Goal: Transaction & Acquisition: Purchase product/service

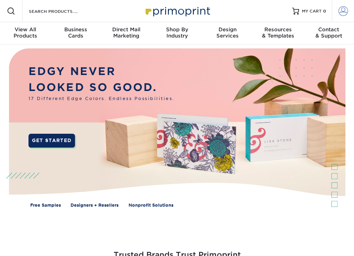
click at [341, 17] on link "Account" at bounding box center [342, 11] width 22 height 22
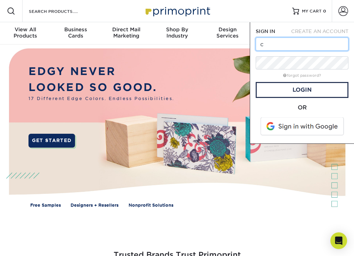
type input "caroline@perrysjewelry.com"
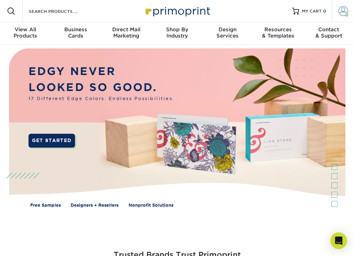
click at [337, 10] on link "Account" at bounding box center [342, 11] width 22 height 22
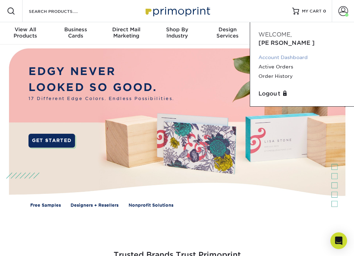
click at [279, 53] on link "Account Dashboard" at bounding box center [301, 57] width 87 height 9
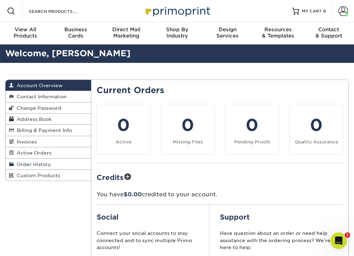
click at [37, 167] on link "Order History" at bounding box center [48, 164] width 85 height 11
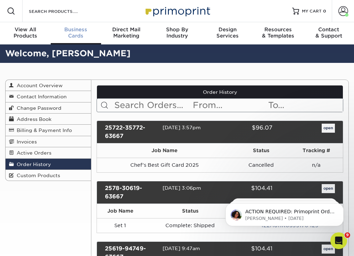
click at [73, 34] on div "Business Cards" at bounding box center [76, 32] width 51 height 12
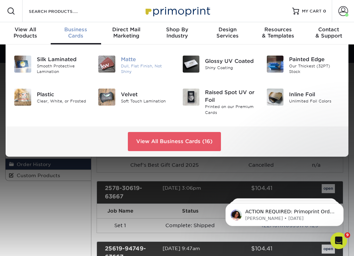
click at [131, 62] on div "Matte" at bounding box center [146, 60] width 51 height 8
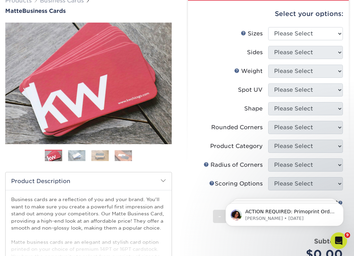
scroll to position [69, 0]
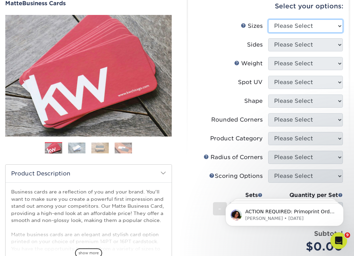
click at [319, 24] on select "Please Select 1.5" x 3.5" - Mini 1.75" x 3.5" - Mini 2" x 2" - Square 2" x 3" -…" at bounding box center [305, 25] width 75 height 13
select select "2.50x2.50"
click at [268, 19] on select "Please Select 1.5" x 3.5" - Mini 1.75" x 3.5" - Mini 2" x 2" - Square 2" x 3" -…" at bounding box center [305, 25] width 75 height 13
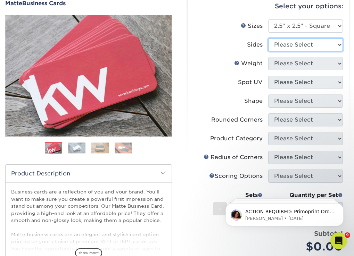
click at [330, 40] on select "Please Select Print Both Sides Print Front Only" at bounding box center [305, 44] width 75 height 13
select select "13abbda7-1d64-4f25-8bb2-c179b224825d"
click at [268, 38] on select "Please Select Print Both Sides Print Front Only" at bounding box center [305, 44] width 75 height 13
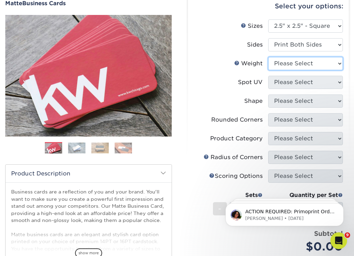
click at [318, 64] on select "Please Select 16PT 14PT" at bounding box center [305, 63] width 75 height 13
select select "14PT"
click at [268, 57] on select "Please Select 16PT 14PT" at bounding box center [305, 63] width 75 height 13
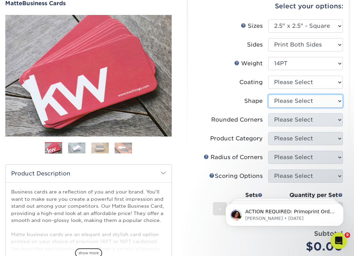
click at [290, 99] on select "Please Select Standard" at bounding box center [305, 100] width 75 height 13
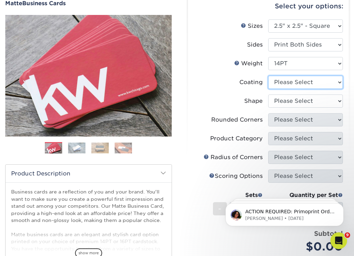
click at [305, 79] on select at bounding box center [305, 82] width 75 height 13
select select "121bb7b5-3b4d-429f-bd8d-bbf80e953313"
click at [268, 76] on select at bounding box center [305, 82] width 75 height 13
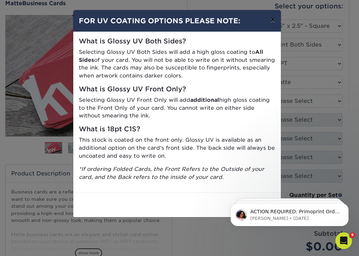
click at [270, 22] on button "×" at bounding box center [272, 19] width 16 height 19
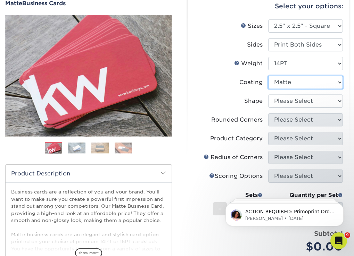
click at [291, 83] on select at bounding box center [305, 82] width 75 height 13
click at [268, 76] on select at bounding box center [305, 82] width 75 height 13
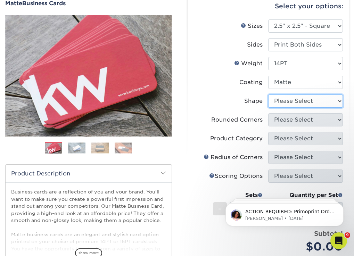
click at [287, 100] on select "Please Select Standard" at bounding box center [305, 100] width 75 height 13
select select "standard"
click at [268, 94] on select "Please Select Standard" at bounding box center [305, 100] width 75 height 13
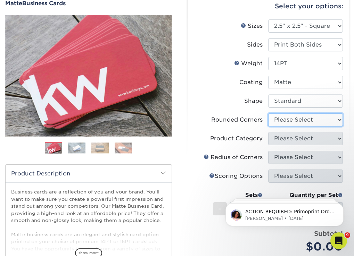
click at [286, 120] on select "Please Select Yes - Round 2 Corners Yes - Round 4 Corners No" at bounding box center [305, 119] width 75 height 13
select select "7672df9e-0e0a-464d-8e1f-920c575e4da3"
click at [268, 113] on select "Please Select Yes - Round 2 Corners Yes - Round 4 Corners No" at bounding box center [305, 119] width 75 height 13
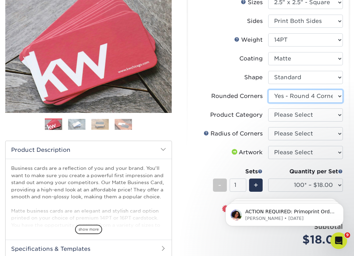
scroll to position [139, 0]
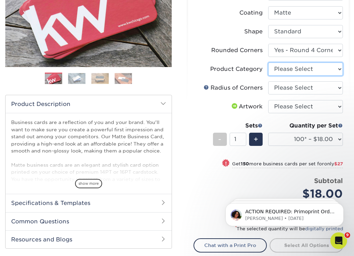
click at [309, 74] on select "Please Select Business Cards" at bounding box center [305, 68] width 75 height 13
select select "3b5148f1-0588-4f88-a218-97bcfdce65c1"
click at [268, 62] on select "Please Select Business Cards" at bounding box center [305, 68] width 75 height 13
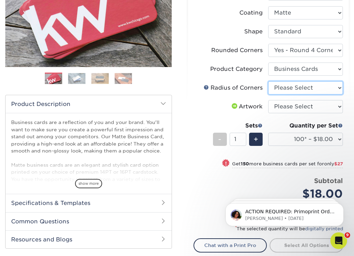
click at [304, 88] on select "Please Select Rounded 1/8" Rounded 1/4"" at bounding box center [305, 87] width 75 height 13
select select "589680c7-ee9a-431b-9d12-d7aeb1386a97"
click at [268, 81] on select "Please Select Rounded 1/8" Rounded 1/4"" at bounding box center [305, 87] width 75 height 13
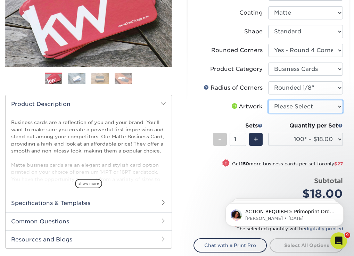
click at [301, 107] on select "Please Select I will upload files I need a design - $100" at bounding box center [305, 106] width 75 height 13
select select "upload"
click at [268, 100] on select "Please Select I will upload files I need a design - $100" at bounding box center [305, 106] width 75 height 13
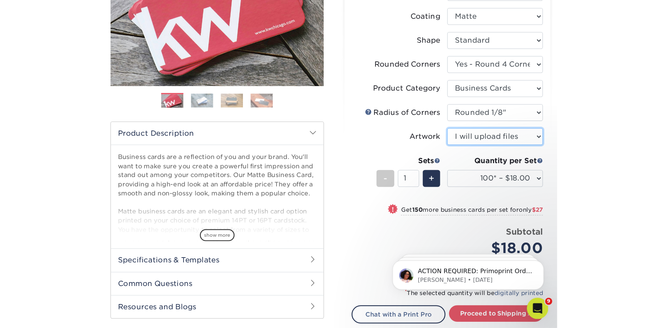
scroll to position [123, 0]
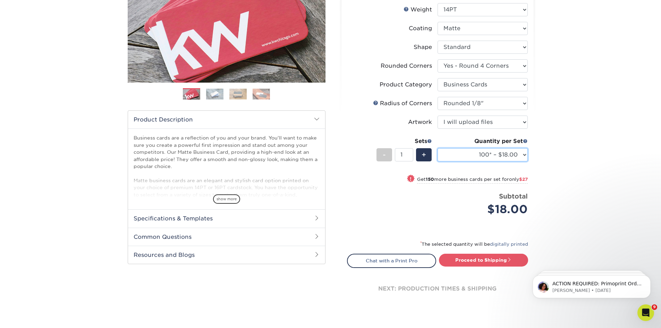
click at [353, 154] on select "100* – $18.00 250* – $45.00 500 – $89.00 1000 – $113.00 2500 – $201.00 5000 – $…" at bounding box center [483, 154] width 90 height 13
select select "1000 – $113.00"
click at [353, 148] on select "100* – $18.00 250* – $45.00 500 – $89.00 1000 – $113.00 2500 – $201.00 5000 – $…" at bounding box center [483, 154] width 90 height 13
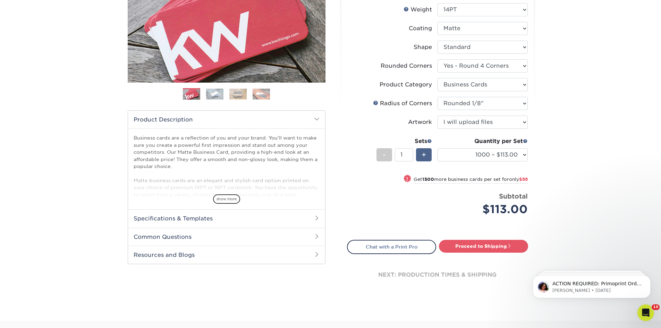
click at [353, 155] on span "+" at bounding box center [424, 155] width 5 height 10
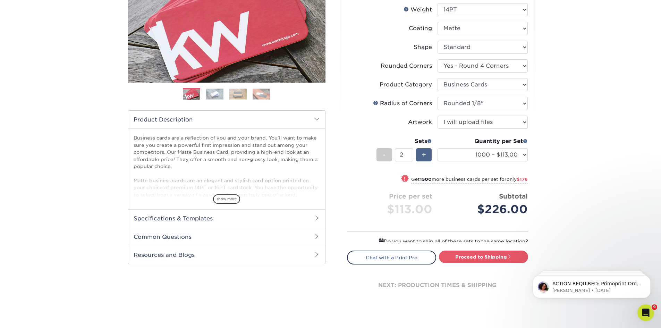
click at [353, 155] on span "+" at bounding box center [424, 155] width 5 height 10
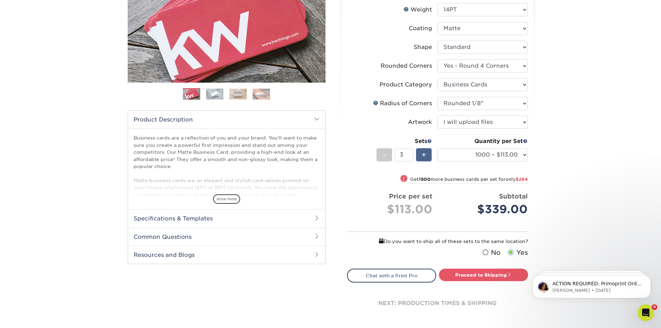
click at [353, 155] on span "+" at bounding box center [424, 155] width 5 height 10
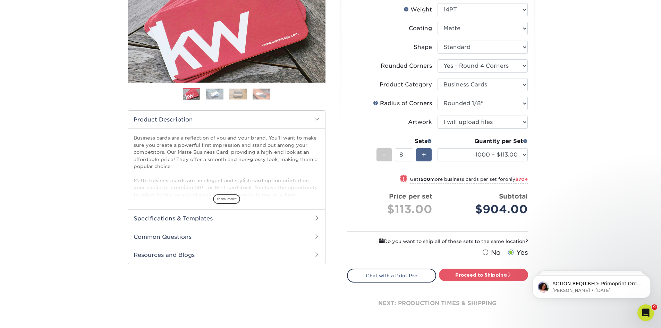
click at [353, 155] on span "+" at bounding box center [424, 155] width 5 height 10
click at [353, 154] on div "+" at bounding box center [424, 154] width 16 height 13
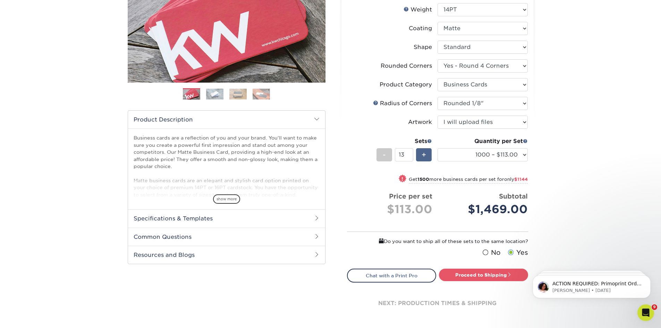
click at [353, 154] on div "+" at bounding box center [424, 154] width 16 height 13
click at [353, 154] on input "14" at bounding box center [404, 154] width 18 height 13
type input "1"
type input "9"
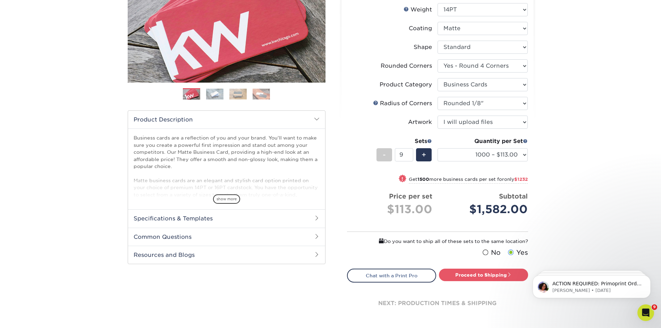
click at [353, 216] on div "Price per set $113.00" at bounding box center [392, 205] width 90 height 26
click at [353, 255] on link "Proceed to Shipping" at bounding box center [483, 275] width 89 height 12
type input "Set 1"
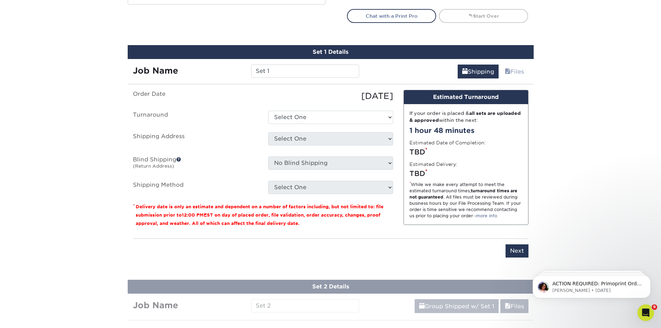
scroll to position [376, 0]
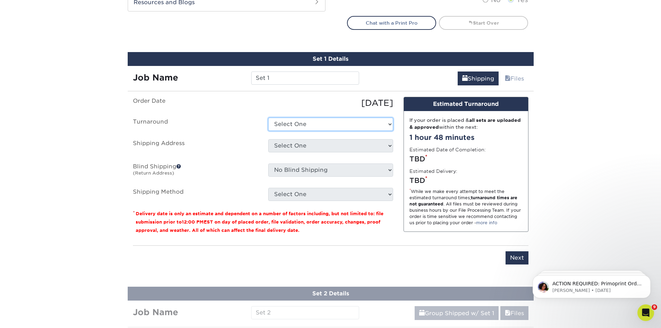
click at [349, 128] on select "Select One 2-4 Business Days 2 Day Next Business Day" at bounding box center [330, 124] width 125 height 13
select select "fd9ff946-d927-4559-89a5-748020734706"
click at [268, 118] on select "Select One 2-4 Business Days 2 Day Next Business Day" at bounding box center [330, 124] width 125 height 13
click at [344, 143] on select "Select One Perry's Diamonds & Estate Jewelry + Add New Address" at bounding box center [330, 145] width 125 height 13
select select "235963"
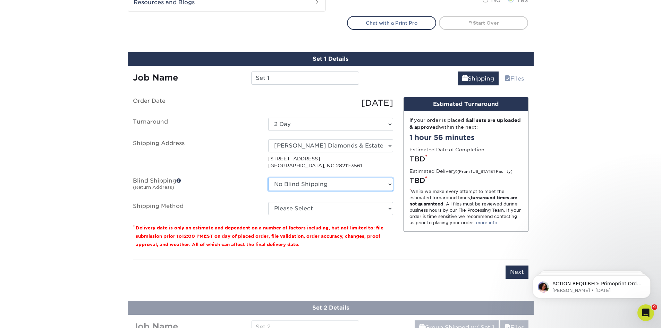
click at [339, 178] on select "No Blind Shipping Perry's Diamonds & Estate Jewelry + Add New Address" at bounding box center [330, 184] width 125 height 13
click at [343, 170] on ul "Order Date 10/03/2025 Turnaround Select One 2-4 Business Days 2 Day Next Busine…" at bounding box center [263, 156] width 260 height 118
click at [329, 199] on ul "Order Date 10/03/2025 Turnaround Select One 2-4 Business Days 2 Day Next Busine…" at bounding box center [263, 156] width 260 height 118
click at [327, 213] on select "Please Select Ground Shipping (+$21.65) 3 Day Shipping Service (+$35.02) 2 Day …" at bounding box center [330, 208] width 125 height 13
select select "12"
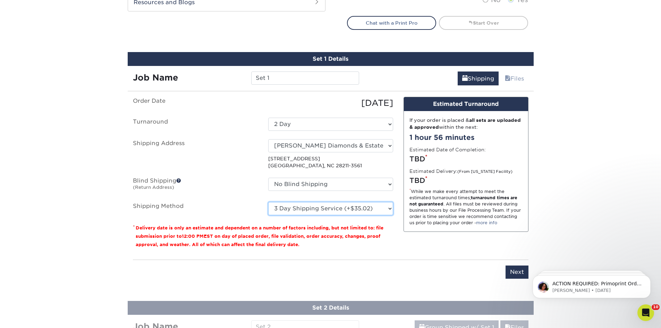
click at [268, 202] on select "Please Select Ground Shipping (+$21.65) 3 Day Shipping Service (+$35.02) 2 Day …" at bounding box center [330, 208] width 125 height 13
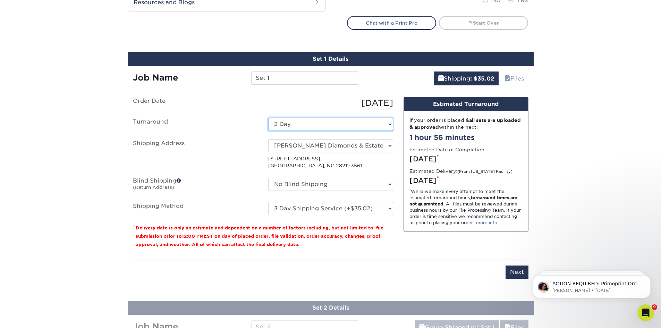
click at [353, 130] on select "Select One 2-4 Business Days 2 Day Next Business Day" at bounding box center [330, 124] width 125 height 13
click at [268, 118] on select "Select One 2-4 Business Days 2 Day Next Business Day" at bounding box center [330, 124] width 125 height 13
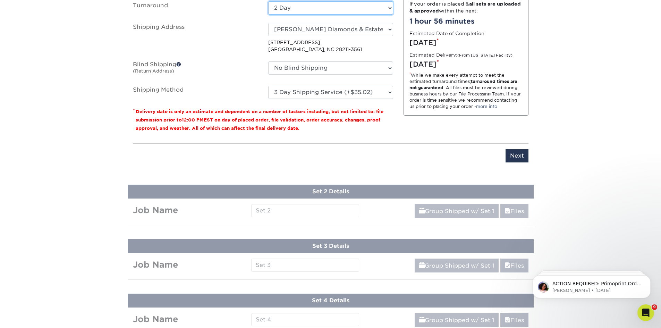
scroll to position [480, 0]
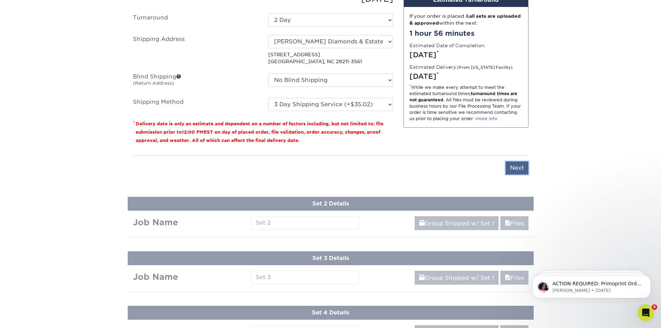
click at [353, 168] on input "Next" at bounding box center [517, 167] width 23 height 13
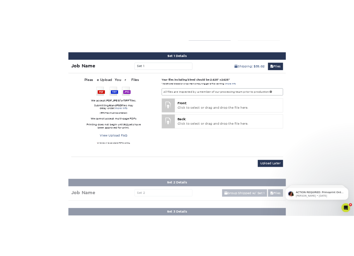
scroll to position [411, 0]
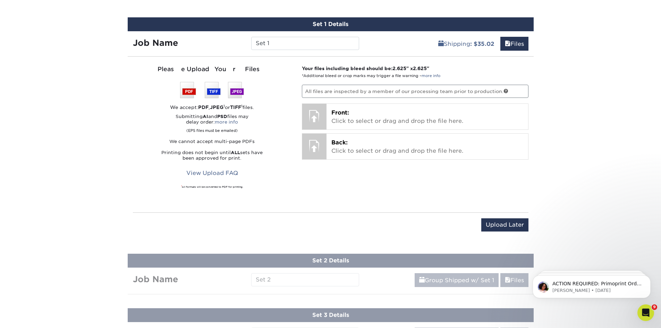
drag, startPoint x: 62, startPoint y: 9, endPoint x: 84, endPoint y: 1, distance: 23.5
click at [84, 1] on div "Products Business Cards Matte Business Cards Previous Next 100 $ 9" at bounding box center [330, 159] width 661 height 1050
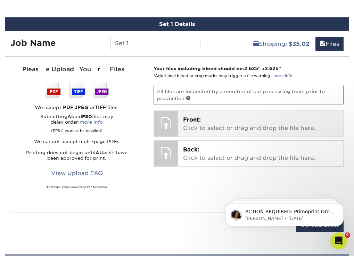
click at [201, 126] on p "Front: Click to select or drag and drop the file here." at bounding box center [260, 124] width 155 height 17
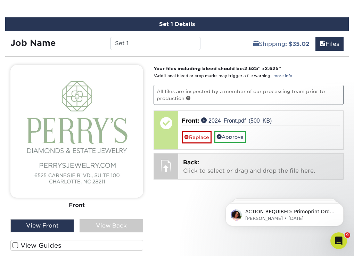
click at [160, 178] on div at bounding box center [166, 165] width 24 height 24
click at [192, 175] on p "Back: Click to select or drag and drop the file here." at bounding box center [260, 166] width 155 height 17
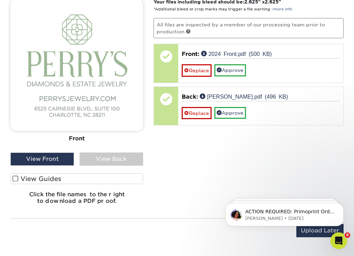
scroll to position [480, 0]
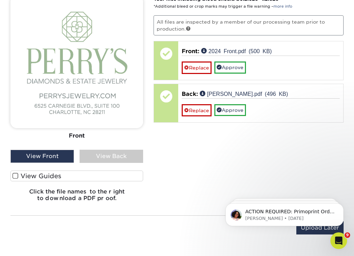
click at [100, 163] on div "View Back" at bounding box center [111, 156] width 64 height 13
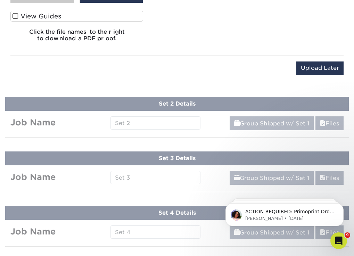
scroll to position [653, 0]
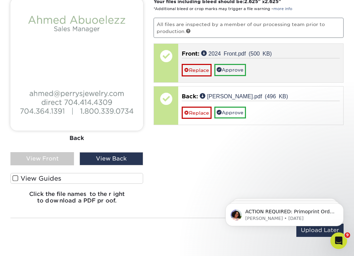
scroll to position [480, 0]
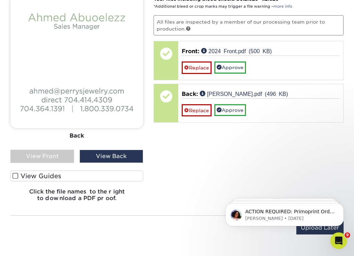
click at [82, 140] on div "Back" at bounding box center [76, 135] width 133 height 15
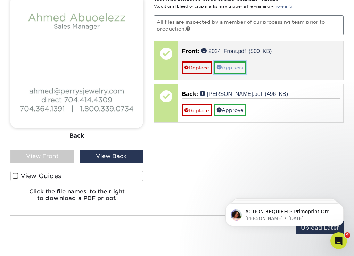
click at [234, 73] on link "Approve" at bounding box center [230, 67] width 32 height 12
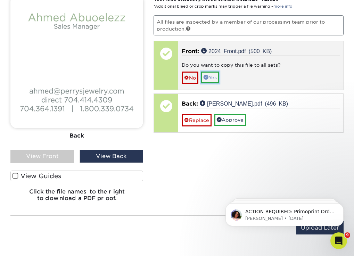
click at [210, 83] on link "Yes" at bounding box center [210, 77] width 18 height 12
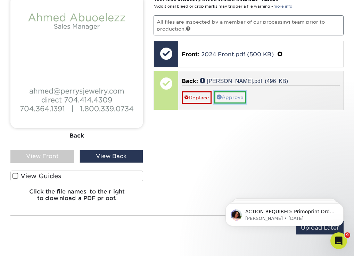
click at [234, 103] on link "Approve" at bounding box center [230, 97] width 32 height 12
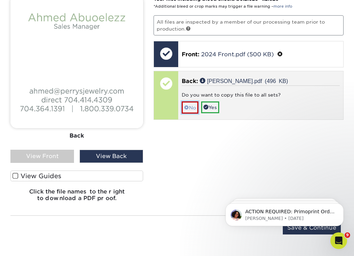
click at [186, 110] on span at bounding box center [186, 108] width 5 height 6
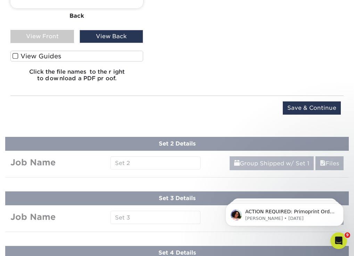
scroll to position [619, 0]
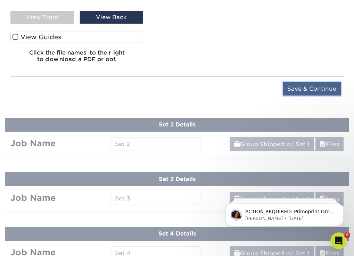
click at [309, 95] on input "Save & Continue" at bounding box center [311, 88] width 58 height 13
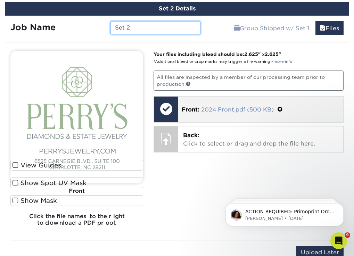
scroll to position [490, 0]
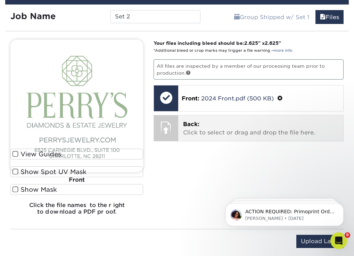
click at [228, 132] on p "Back: Click to select or drag and drop the file here." at bounding box center [260, 128] width 155 height 17
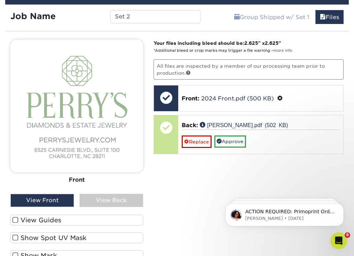
click at [104, 150] on img at bounding box center [76, 106] width 133 height 133
click at [93, 204] on div "View Back" at bounding box center [111, 200] width 64 height 13
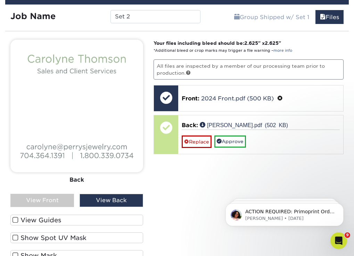
click at [80, 183] on div "Back" at bounding box center [76, 179] width 133 height 15
click at [77, 187] on div "Back" at bounding box center [76, 179] width 133 height 15
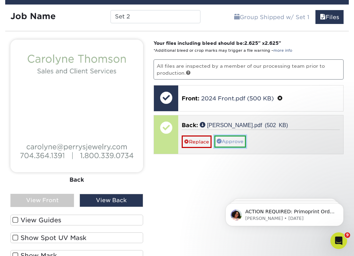
click at [229, 147] on link "Approve" at bounding box center [230, 141] width 32 height 12
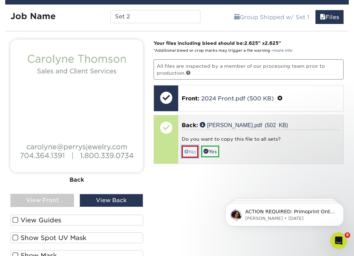
click at [192, 158] on link "No" at bounding box center [190, 151] width 17 height 12
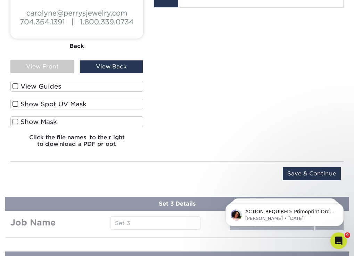
scroll to position [664, 0]
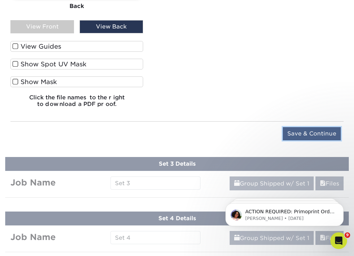
click at [322, 139] on input "Save & Continue" at bounding box center [311, 133] width 58 height 13
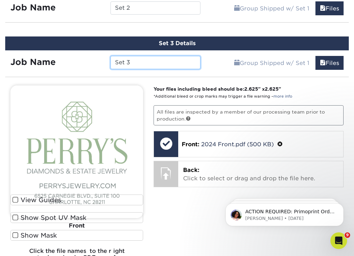
scroll to position [510, 0]
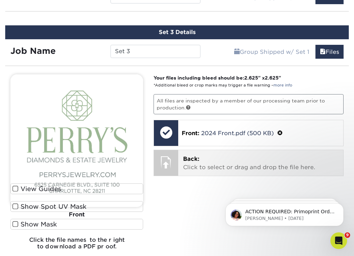
click at [208, 171] on p "Back: Click to select or drag and drop the file here." at bounding box center [260, 163] width 155 height 17
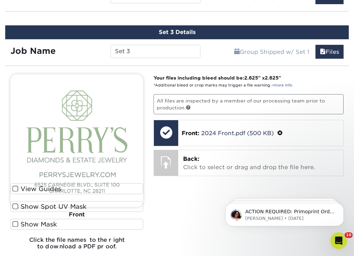
click at [219, 125] on div "Your files including bleed should be: 2.625 " x 2.625 " *Additional bleed or cr…" at bounding box center [248, 164] width 200 height 181
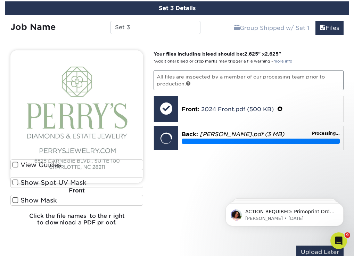
scroll to position [545, 0]
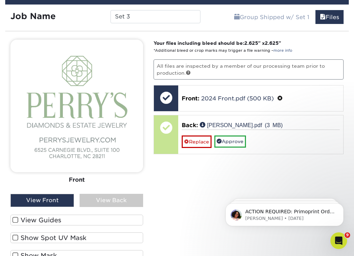
click at [120, 204] on div "View Back" at bounding box center [111, 200] width 64 height 13
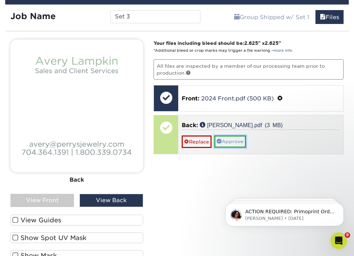
click at [239, 147] on link "Approve" at bounding box center [230, 141] width 32 height 12
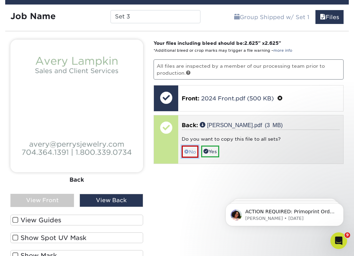
click at [187, 154] on span at bounding box center [186, 152] width 5 height 6
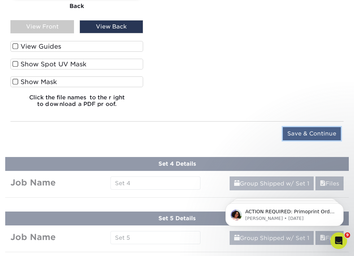
click at [289, 140] on input "Save & Continue" at bounding box center [311, 133] width 58 height 13
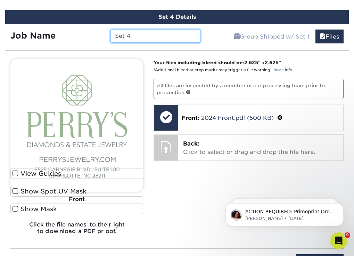
scroll to position [599, 0]
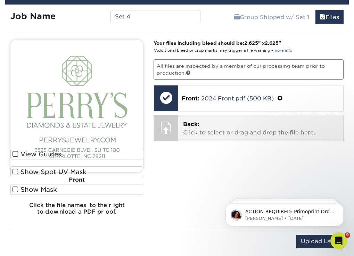
click at [214, 132] on p "Back: Click to select or drag and drop the file here." at bounding box center [260, 128] width 155 height 17
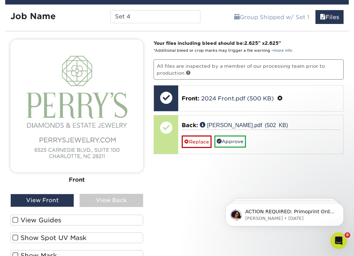
click at [106, 201] on div "View Back" at bounding box center [111, 200] width 64 height 13
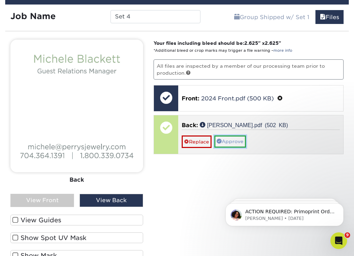
click at [239, 147] on link "Approve" at bounding box center [230, 141] width 32 height 12
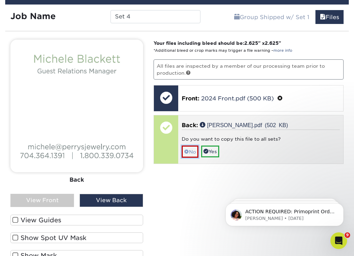
click at [186, 158] on link "No" at bounding box center [190, 151] width 17 height 12
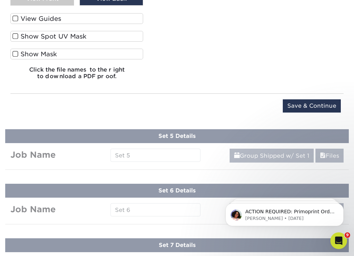
scroll to position [808, 0]
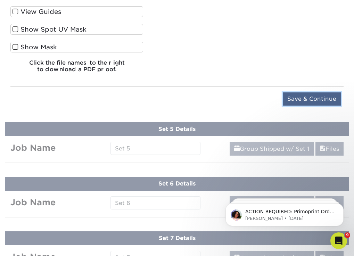
click at [309, 102] on input "Save & Continue" at bounding box center [311, 98] width 58 height 13
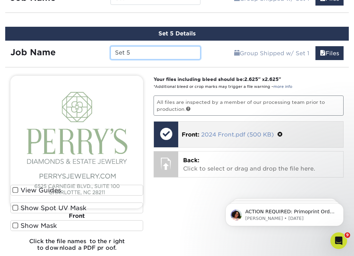
scroll to position [619, 0]
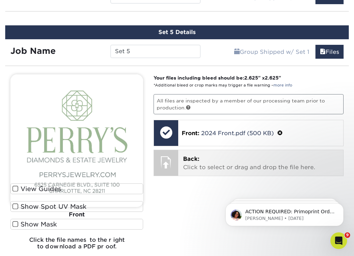
click at [203, 165] on p "Back: Click to select or drag and drop the file here." at bounding box center [260, 163] width 155 height 17
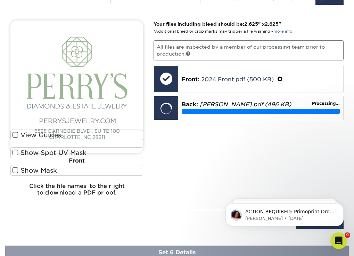
scroll to position [689, 0]
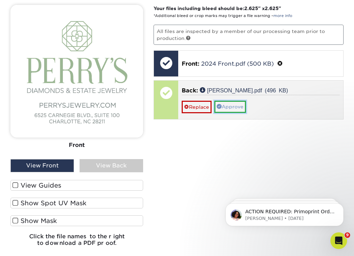
click at [239, 110] on link "Approve" at bounding box center [230, 107] width 32 height 12
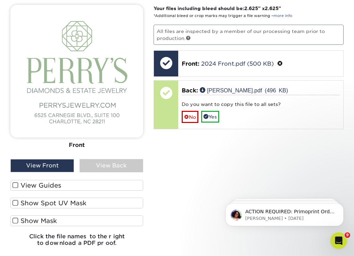
click at [120, 172] on div "View Back" at bounding box center [111, 165] width 64 height 13
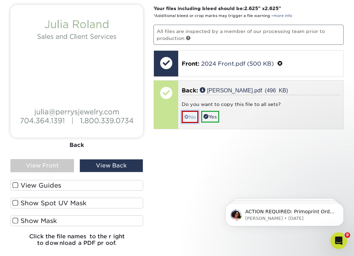
click at [193, 123] on link "No" at bounding box center [190, 117] width 17 height 12
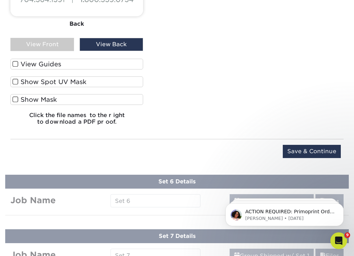
scroll to position [827, 0]
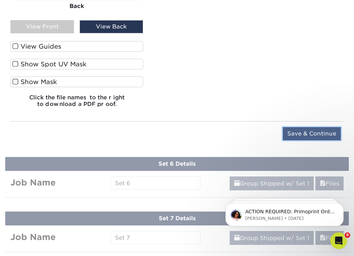
click at [288, 137] on input "Save & Continue" at bounding box center [311, 133] width 58 height 13
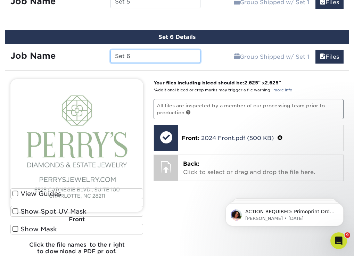
scroll to position [674, 0]
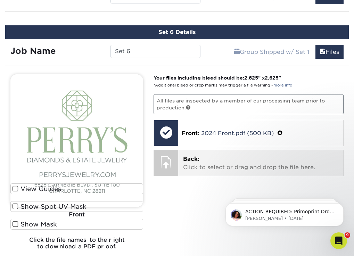
click at [234, 161] on div "Back: Click to select or drag and drop the file here. Choose file" at bounding box center [260, 163] width 165 height 26
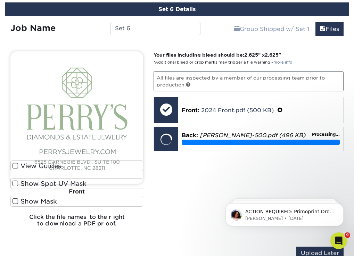
scroll to position [708, 0]
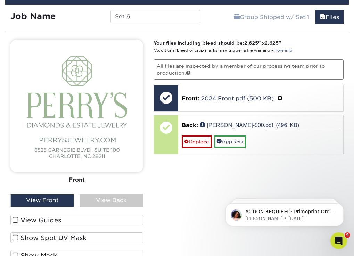
click at [121, 202] on div "View Back" at bounding box center [111, 200] width 64 height 13
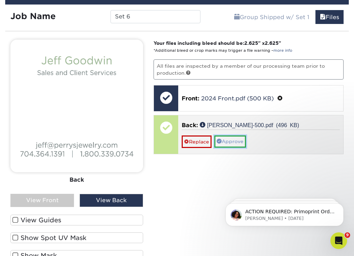
click at [236, 147] on link "Approve" at bounding box center [230, 141] width 32 height 12
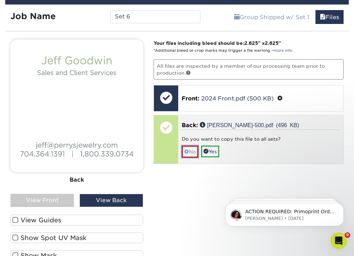
click at [192, 158] on link "No" at bounding box center [190, 151] width 17 height 12
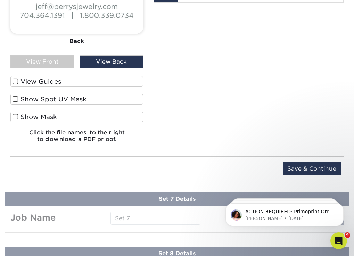
scroll to position [847, 0]
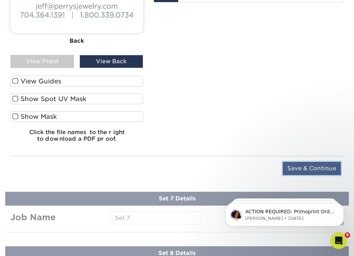
click at [297, 172] on input "Save & Continue" at bounding box center [311, 168] width 58 height 13
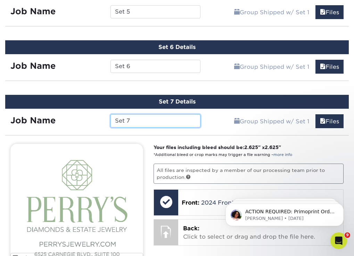
scroll to position [693, 0]
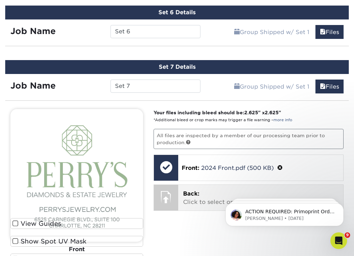
click at [192, 195] on div "Back: Click to select or drag and drop the file here. Choose file" at bounding box center [260, 198] width 165 height 26
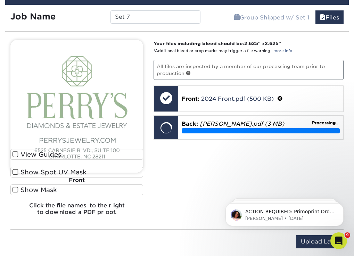
scroll to position [763, 0]
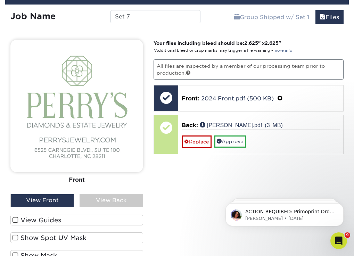
click at [115, 206] on div "View Back" at bounding box center [111, 200] width 64 height 13
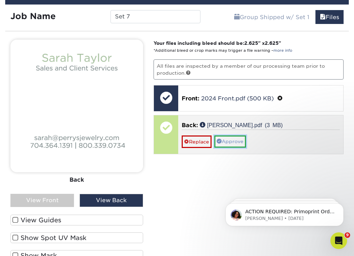
click at [233, 147] on link "Approve" at bounding box center [230, 141] width 32 height 12
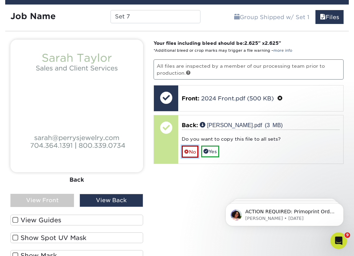
click at [187, 154] on span at bounding box center [186, 152] width 5 height 6
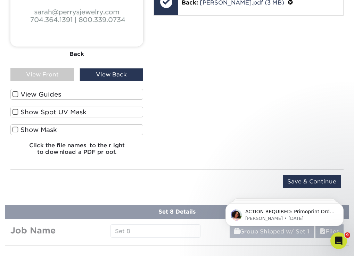
scroll to position [902, 0]
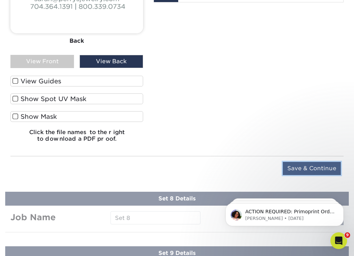
click at [292, 174] on input "Save & Continue" at bounding box center [311, 168] width 58 height 13
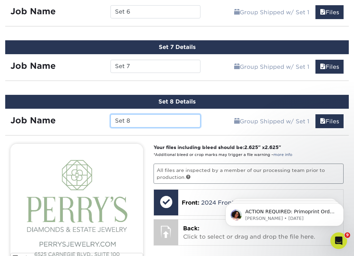
scroll to position [748, 0]
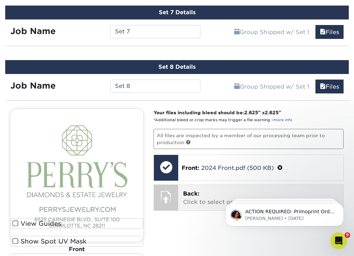
click at [183, 196] on div "Back: Click to select or drag and drop the file here. Choose file" at bounding box center [260, 198] width 165 height 26
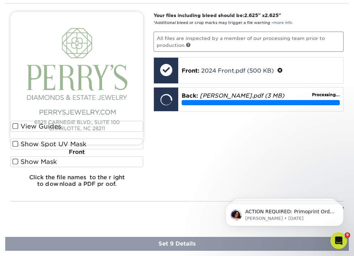
scroll to position [852, 0]
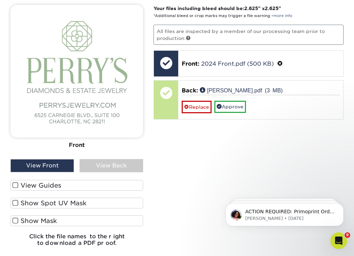
click at [104, 169] on div "View Back" at bounding box center [111, 165] width 64 height 13
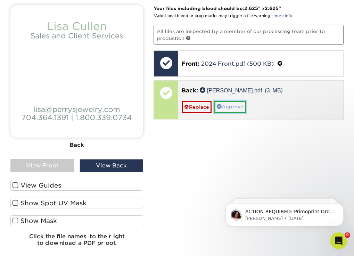
click at [240, 112] on link "Approve" at bounding box center [230, 107] width 32 height 12
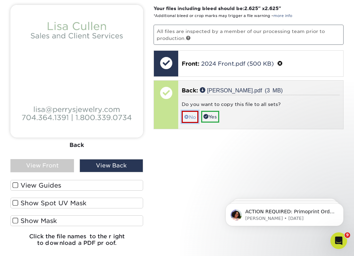
click at [190, 119] on link "No" at bounding box center [190, 117] width 17 height 12
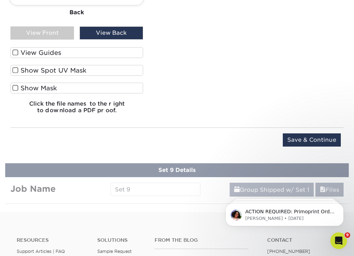
scroll to position [991, 0]
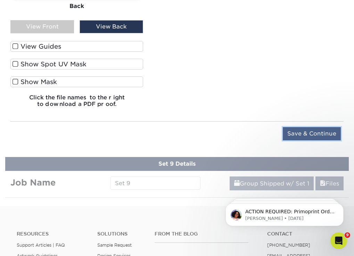
click at [315, 140] on input "Save & Continue" at bounding box center [311, 133] width 58 height 13
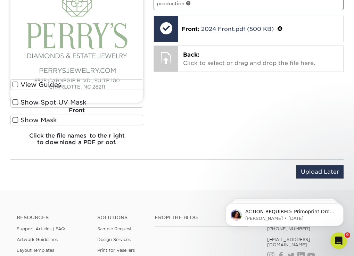
scroll to position [872, 0]
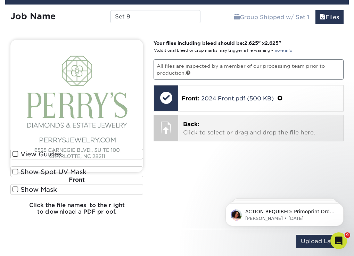
click at [186, 127] on span "Back:" at bounding box center [191, 124] width 16 height 7
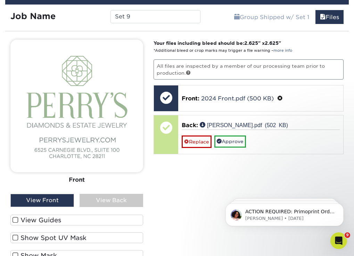
click at [109, 205] on div "View Back" at bounding box center [111, 200] width 64 height 13
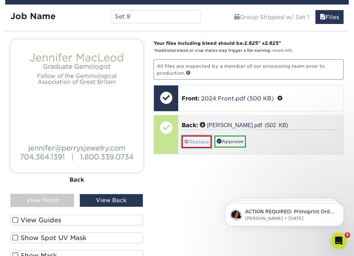
click at [190, 147] on link "Replace" at bounding box center [197, 141] width 30 height 12
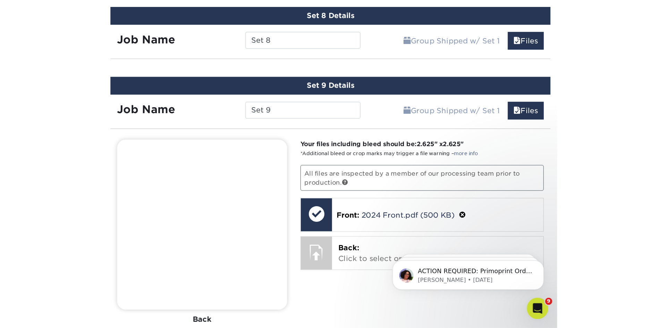
scroll to position [795, 0]
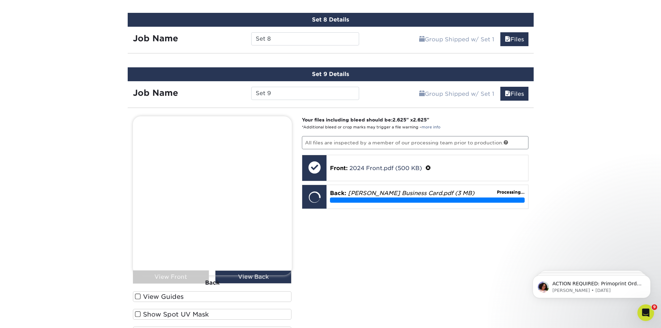
click at [180, 255] on div "Back" at bounding box center [212, 282] width 159 height 15
click at [255, 255] on div "Back" at bounding box center [212, 282] width 159 height 15
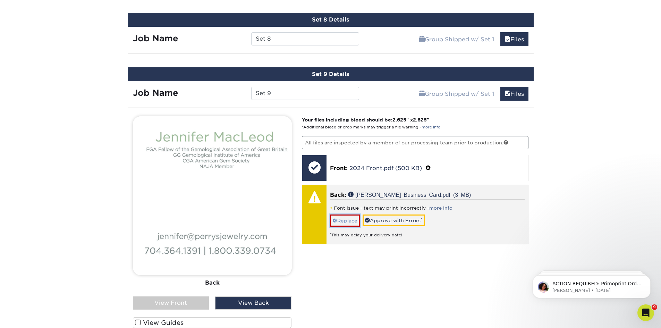
click at [336, 221] on span at bounding box center [334, 221] width 5 height 6
click at [329, 221] on div "Back: Jennifer Business Card (1).pdf (3 MB) Font issue - text may print incorre…" at bounding box center [428, 214] width 202 height 59
click at [342, 218] on link "Replace" at bounding box center [345, 220] width 30 height 12
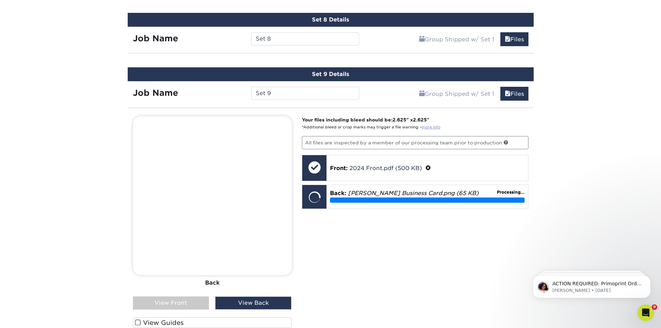
click at [353, 128] on link "more info" at bounding box center [431, 127] width 19 height 5
click at [353, 198] on div "Processing..." at bounding box center [427, 199] width 195 height 5
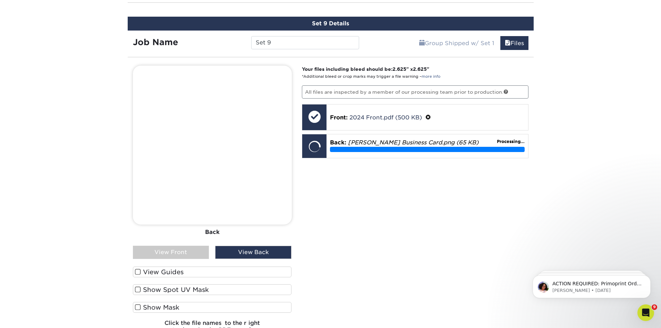
scroll to position [830, 0]
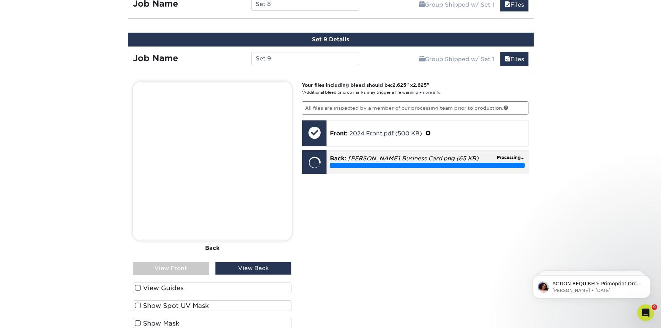
click at [353, 160] on em "Jennifer Business Card.png (65 KB)" at bounding box center [413, 158] width 130 height 7
click at [353, 165] on div "Processing..." at bounding box center [427, 165] width 195 height 5
click at [353, 166] on div "Processing..." at bounding box center [427, 165] width 195 height 5
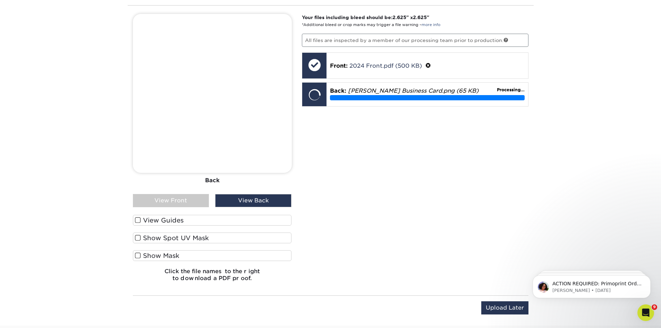
scroll to position [899, 0]
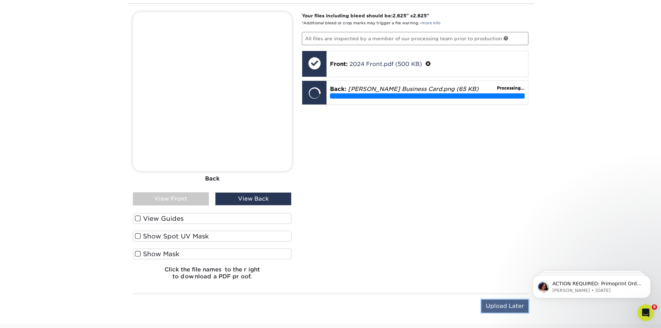
click at [353, 255] on input "Upload Later" at bounding box center [504, 305] width 47 height 13
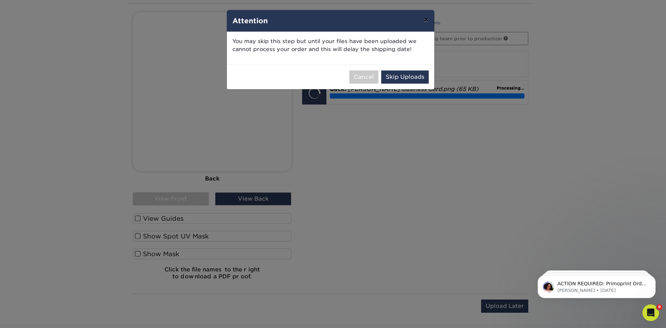
click at [353, 13] on button "×" at bounding box center [426, 19] width 16 height 19
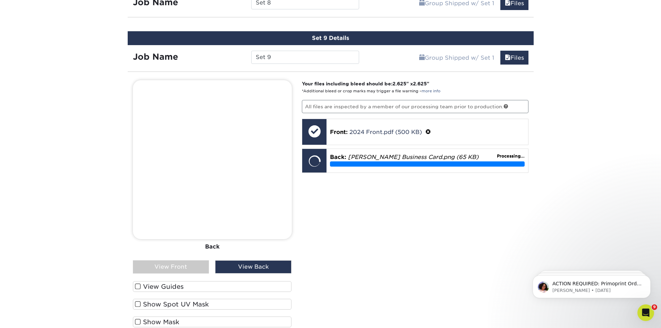
scroll to position [795, 0]
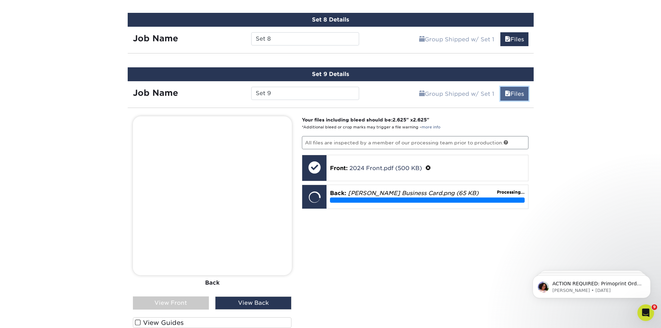
click at [353, 90] on link "Files" at bounding box center [514, 94] width 28 height 14
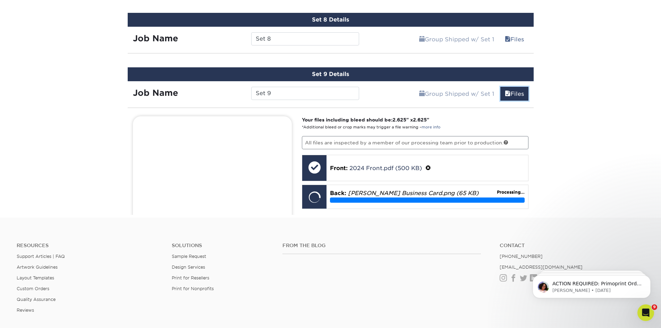
scroll to position [786, 0]
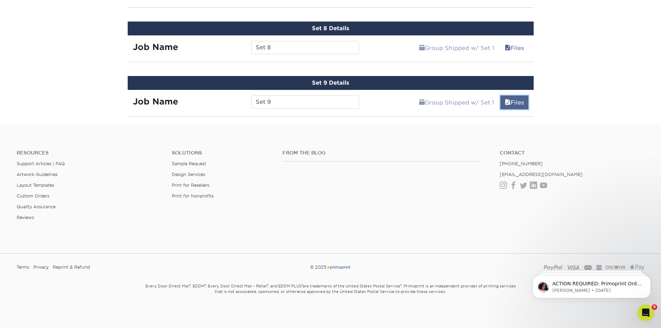
click at [353, 99] on link "Files" at bounding box center [514, 102] width 28 height 14
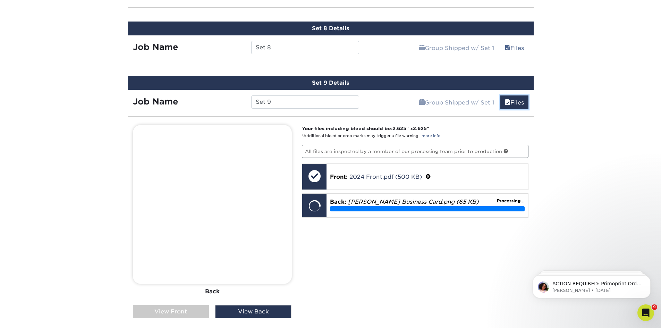
scroll to position [795, 0]
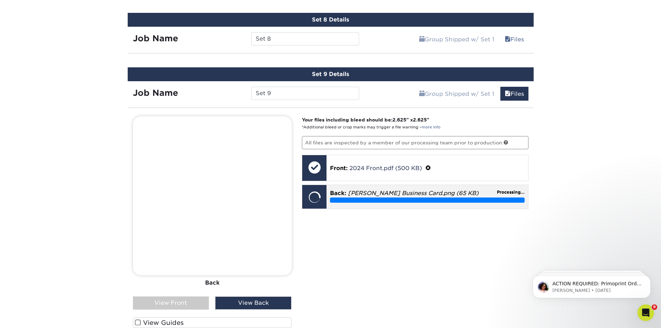
click at [353, 198] on div "Processing..." at bounding box center [427, 199] width 195 height 5
drag, startPoint x: 388, startPoint y: 196, endPoint x: 386, endPoint y: 240, distance: 43.8
click at [353, 240] on div "Your files including bleed should be: 2.625 " x 2.625 " *Additional bleed or cr…" at bounding box center [415, 252] width 237 height 273
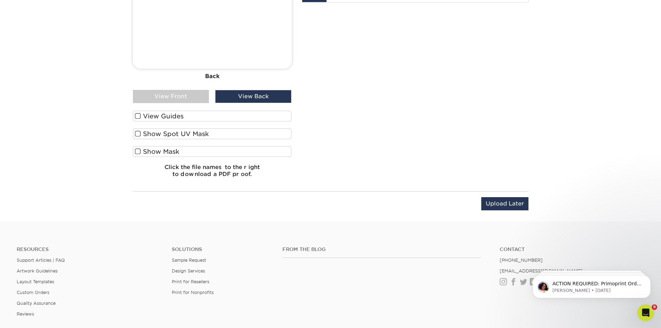
scroll to position [1003, 0]
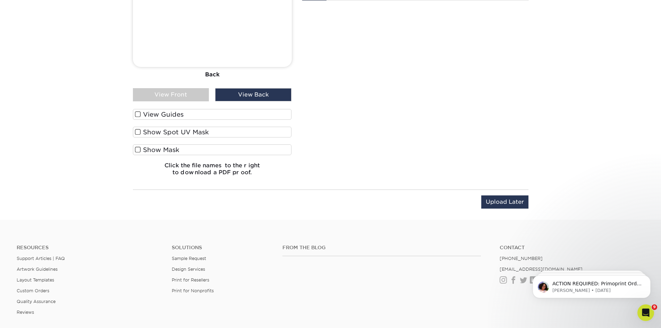
click at [211, 74] on div "Back" at bounding box center [212, 74] width 159 height 15
click at [188, 92] on div "View Front" at bounding box center [171, 94] width 76 height 13
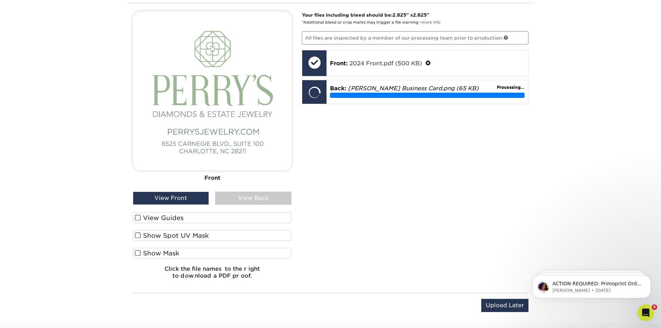
scroll to position [899, 0]
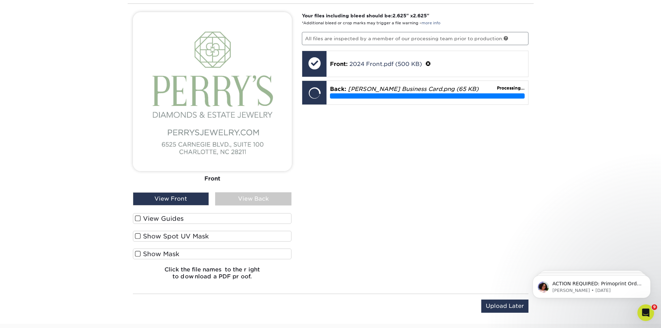
click at [254, 202] on div "View Back" at bounding box center [253, 198] width 76 height 13
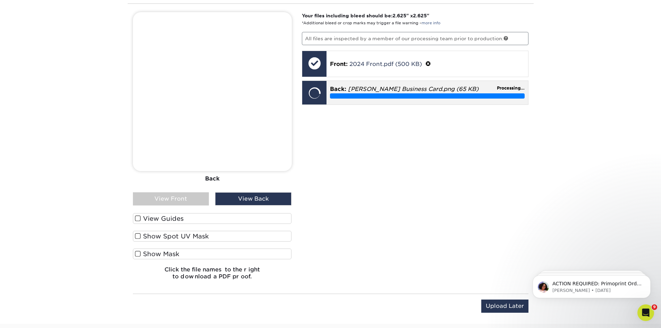
click at [353, 94] on div "Processing..." at bounding box center [427, 95] width 195 height 5
drag, startPoint x: 370, startPoint y: 94, endPoint x: 359, endPoint y: 140, distance: 47.1
click at [353, 140] on div "Your files including bleed should be: 2.625 " x 2.625 " *Additional bleed or cr…" at bounding box center [415, 148] width 237 height 273
click at [353, 99] on div "Back: Jennifer Business Card.png (65 KB) Processing..." at bounding box center [428, 92] width 202 height 22
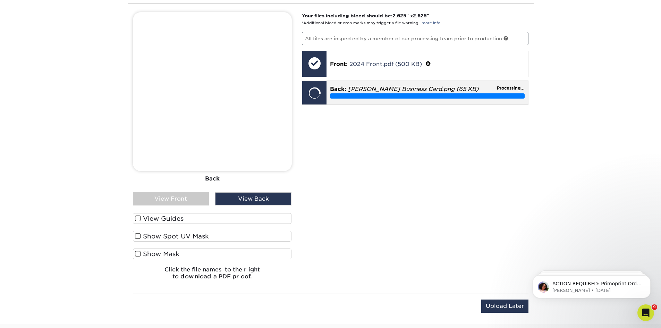
click at [353, 99] on div "Processing..." at bounding box center [427, 95] width 195 height 5
click at [353, 255] on input "Upload Later" at bounding box center [504, 305] width 47 height 13
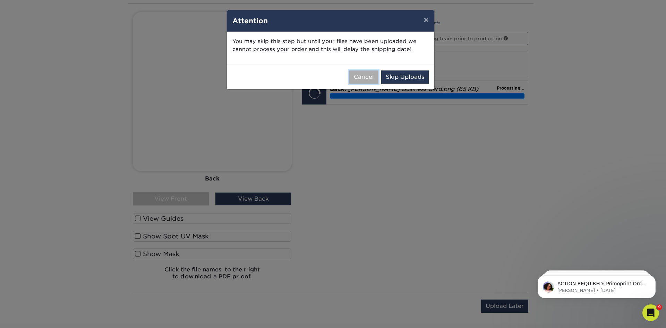
click at [353, 75] on button "Cancel" at bounding box center [363, 76] width 29 height 13
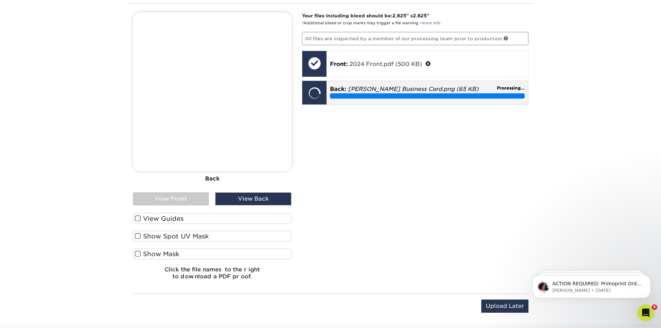
click at [353, 88] on em "Jennifer Business Card.png (65 KB)" at bounding box center [413, 89] width 130 height 7
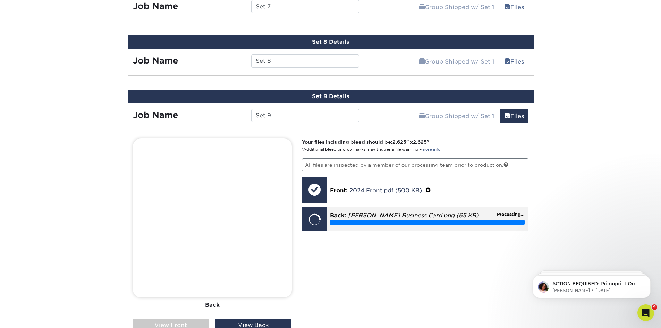
scroll to position [760, 0]
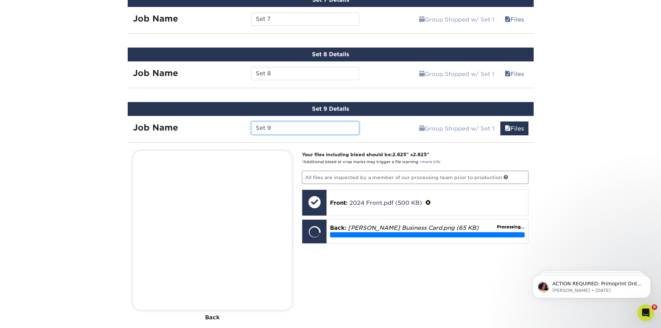
click at [305, 128] on input "Set 9" at bounding box center [305, 127] width 108 height 13
click at [353, 124] on link "Group Shipped w/ Set 1" at bounding box center [457, 128] width 84 height 14
click at [353, 130] on span at bounding box center [508, 128] width 6 height 7
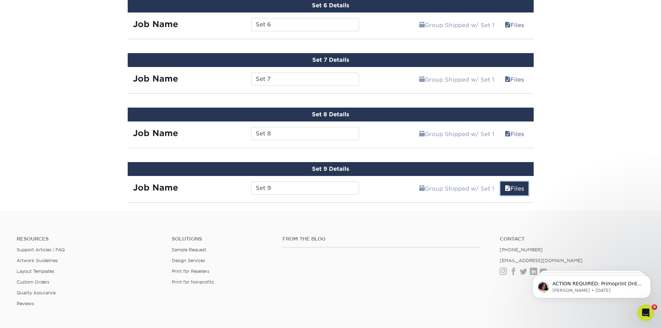
scroll to position [786, 0]
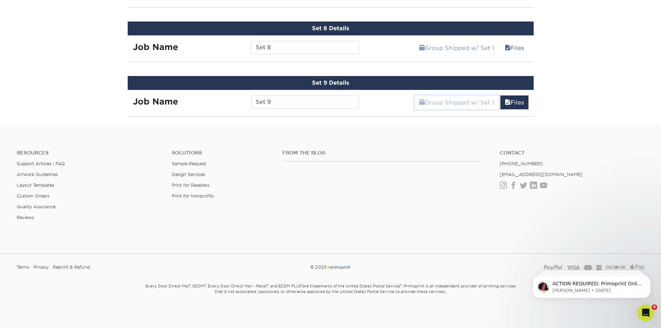
click at [353, 100] on link "Group Shipped w/ Set 1" at bounding box center [457, 102] width 84 height 14
click at [353, 99] on link "Files" at bounding box center [514, 102] width 28 height 14
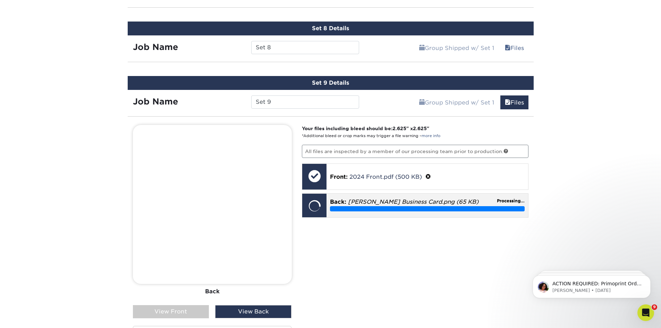
click at [353, 203] on em "Jennifer Business Card.png (65 KB)" at bounding box center [413, 202] width 130 height 7
click at [353, 147] on p "All files are inspected by a member of our processing team prior to production." at bounding box center [415, 151] width 227 height 13
click at [353, 201] on em "Jennifer Business Card.png (65 KB)" at bounding box center [413, 202] width 130 height 7
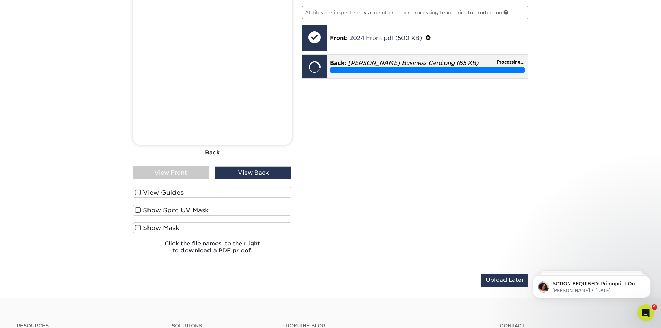
scroll to position [1029, 0]
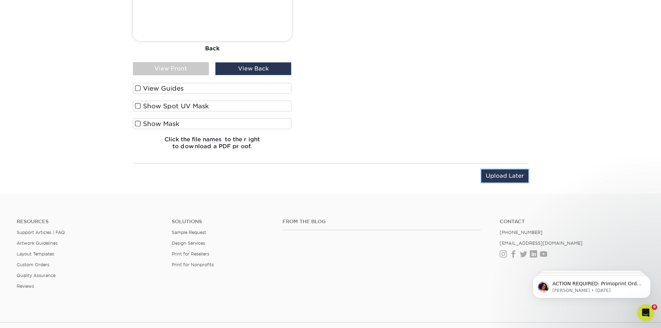
click at [353, 170] on input "Upload Later" at bounding box center [504, 175] width 47 height 13
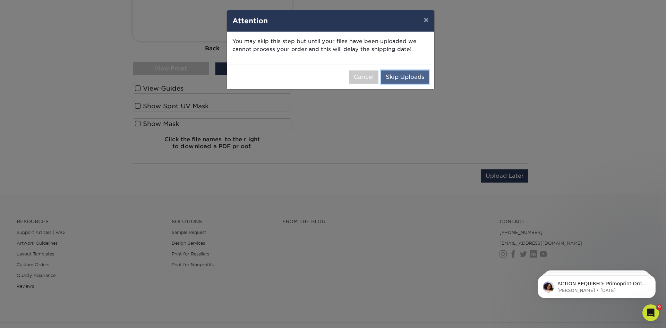
click at [353, 79] on button "Skip Uploads" at bounding box center [405, 76] width 48 height 13
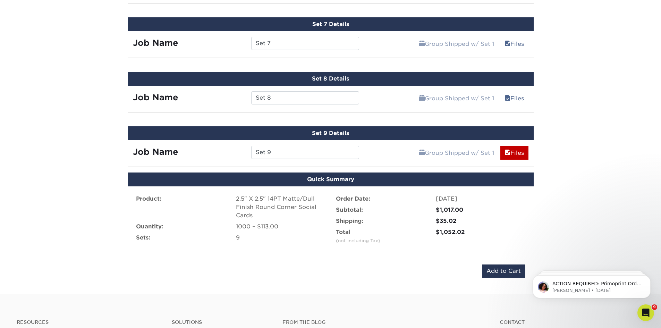
scroll to position [697, 0]
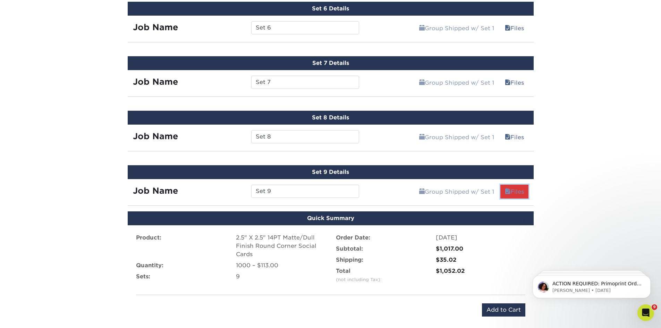
click at [353, 190] on span at bounding box center [508, 191] width 6 height 7
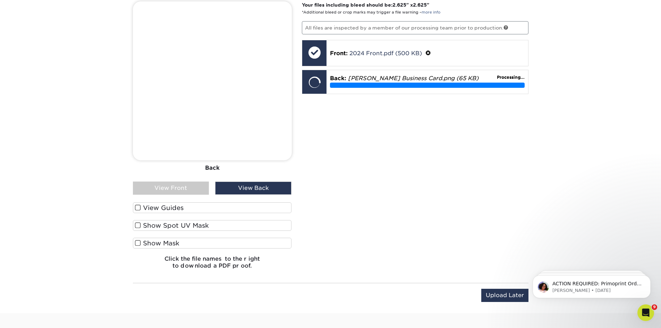
scroll to position [940, 0]
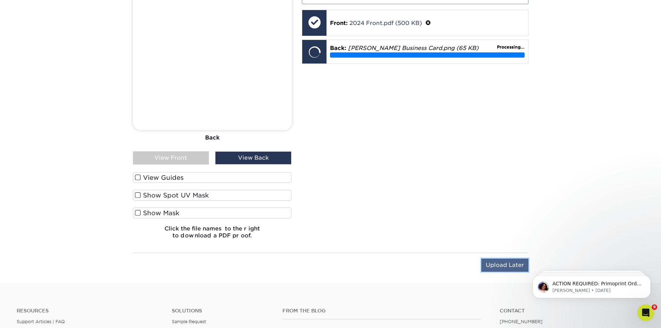
click at [353, 255] on input "Upload Later" at bounding box center [504, 265] width 47 height 13
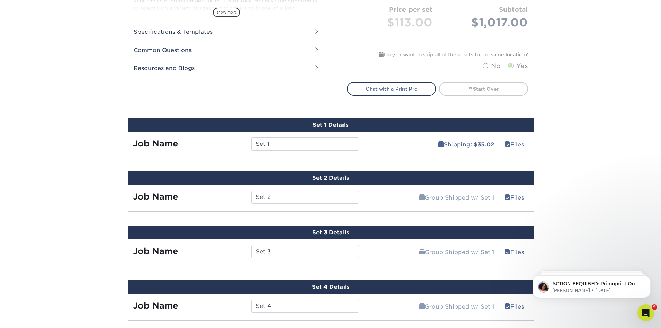
scroll to position [315, 0]
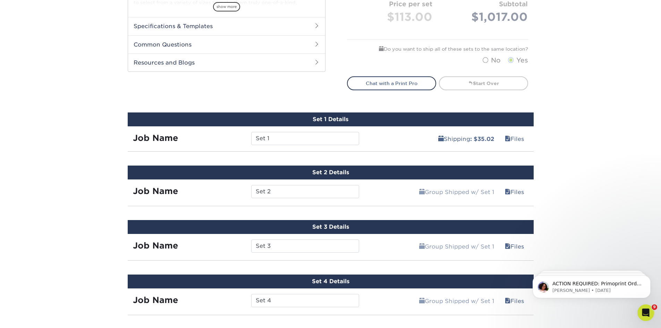
click at [353, 136] on div "Shipping : $35.02 Files" at bounding box center [448, 135] width 169 height 19
click at [353, 133] on link "Shipping : $35.02" at bounding box center [466, 139] width 65 height 14
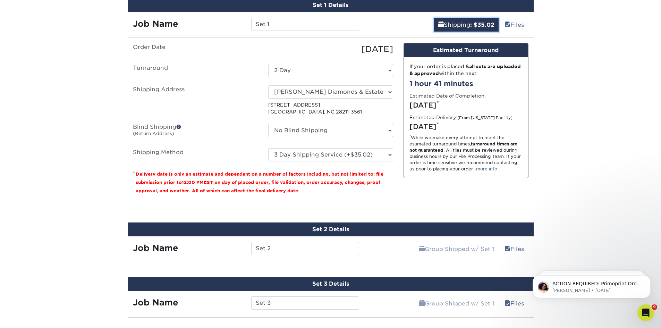
scroll to position [454, 0]
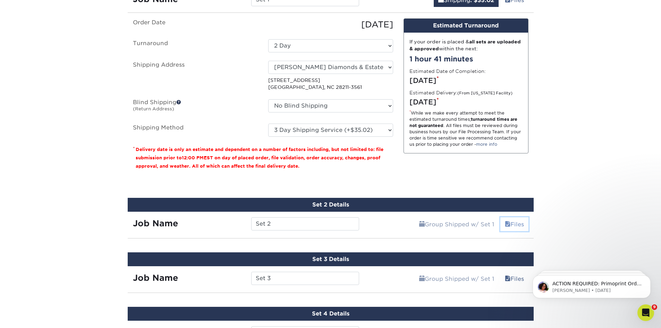
click at [353, 220] on link "Files" at bounding box center [514, 224] width 28 height 14
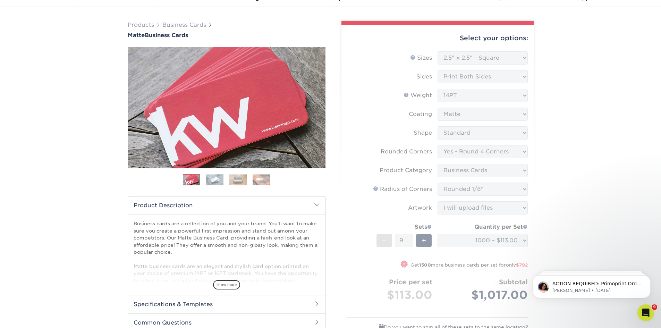
scroll to position [35, 0]
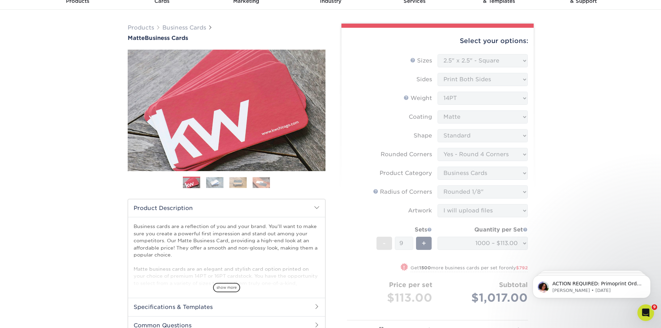
click at [353, 211] on form "Sizes Help Sizes Please Select 1.5" x 3.5" - Mini 1.75" x 3.5" - Mini 2" x 2" -…" at bounding box center [437, 201] width 181 height 295
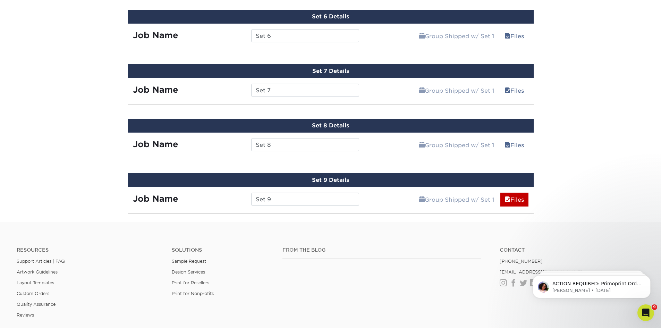
scroll to position [1006, 0]
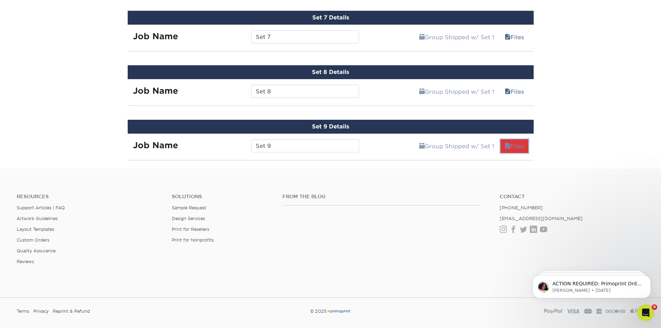
click at [353, 145] on link "Files" at bounding box center [514, 146] width 28 height 14
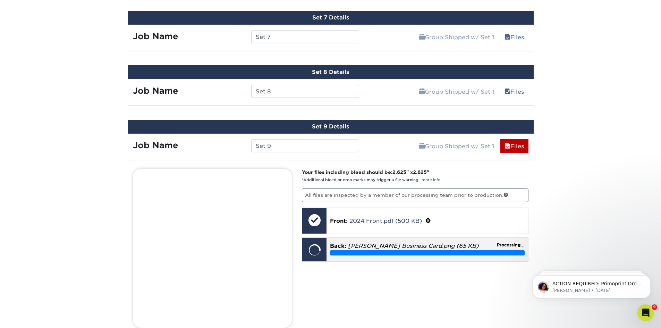
click at [353, 245] on em "Jennifer Business Card.png (65 KB)" at bounding box center [413, 246] width 130 height 7
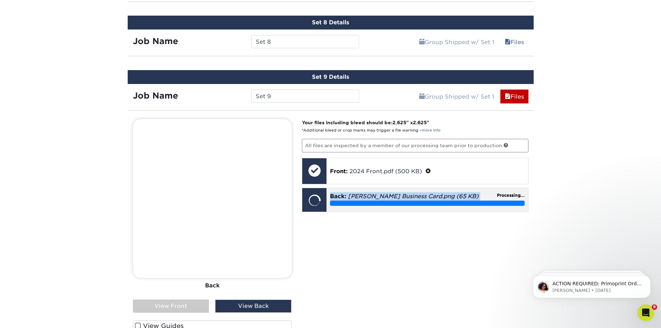
scroll to position [1145, 0]
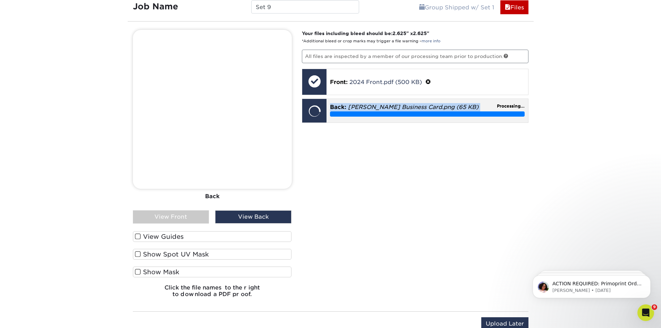
click at [353, 116] on div "Processing..." at bounding box center [427, 113] width 195 height 5
click at [353, 151] on div "Your files including bleed should be: 2.625 " x 2.625 " *Additional bleed or cr…" at bounding box center [415, 166] width 237 height 273
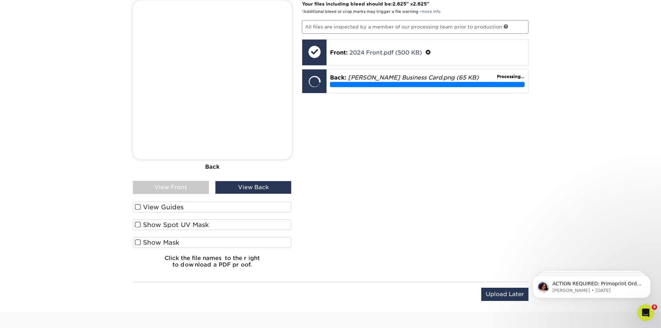
scroll to position [1215, 0]
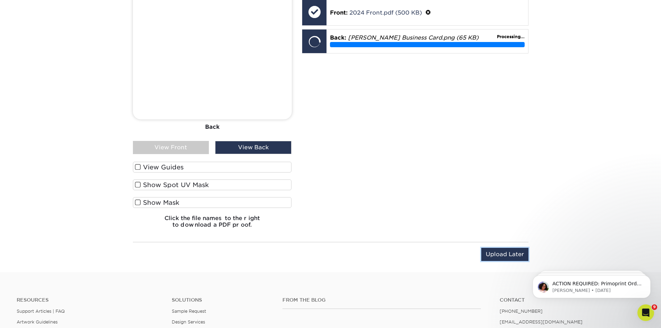
click at [353, 253] on input "Upload Later" at bounding box center [504, 254] width 47 height 13
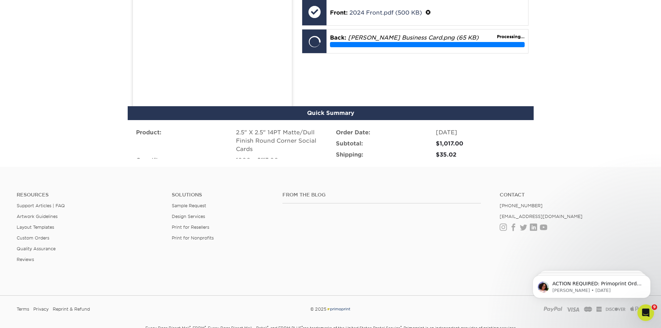
scroll to position [1170, 0]
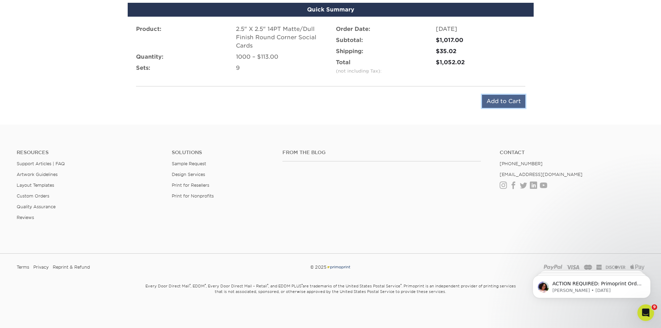
click at [353, 102] on input "Add to Cart" at bounding box center [503, 101] width 43 height 13
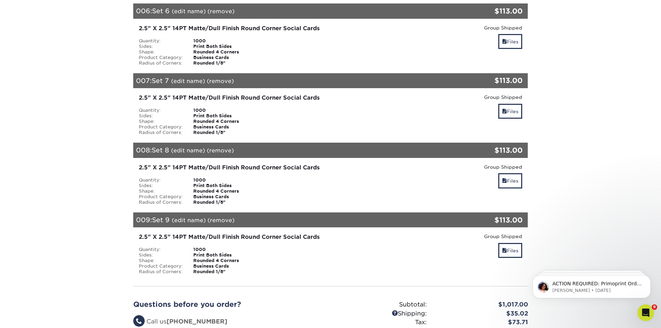
scroll to position [625, 0]
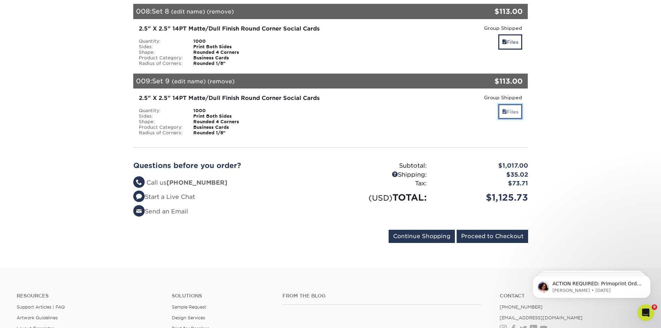
click at [509, 104] on link "Files" at bounding box center [510, 111] width 24 height 15
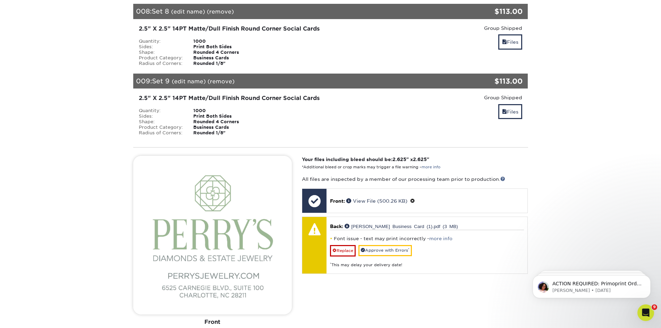
scroll to position [694, 0]
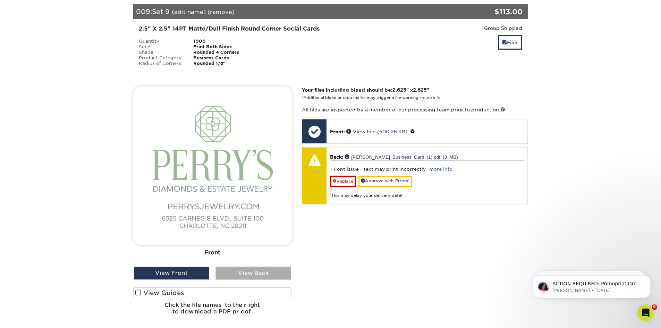
click at [262, 268] on div "View Back" at bounding box center [254, 273] width 76 height 13
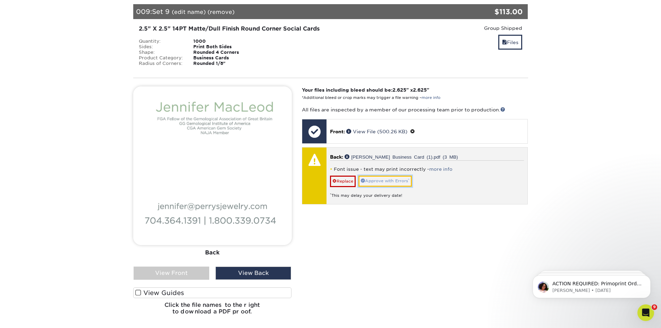
click at [391, 176] on link "Approve with Errors *" at bounding box center [384, 181] width 53 height 11
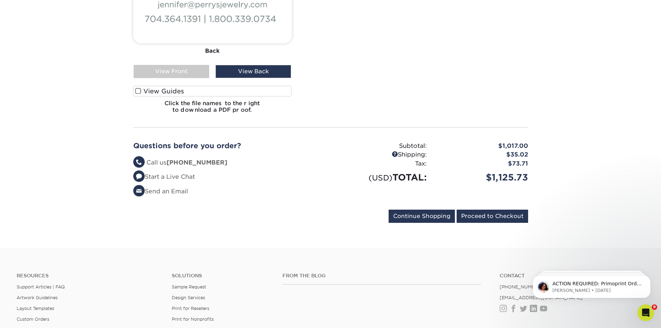
scroll to position [902, 0]
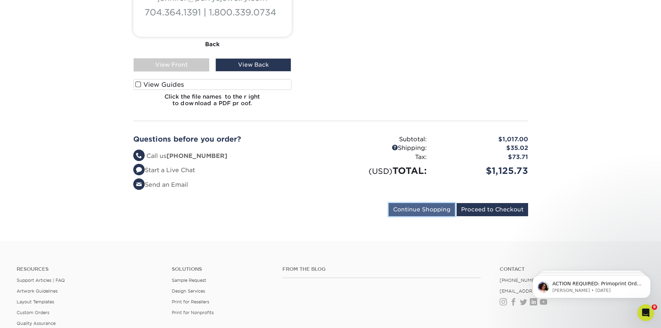
click at [407, 203] on input "Continue Shopping" at bounding box center [422, 209] width 66 height 13
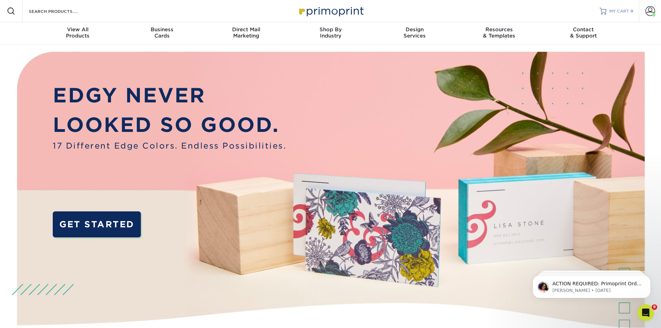
click at [621, 11] on span "MY CART" at bounding box center [619, 11] width 20 height 6
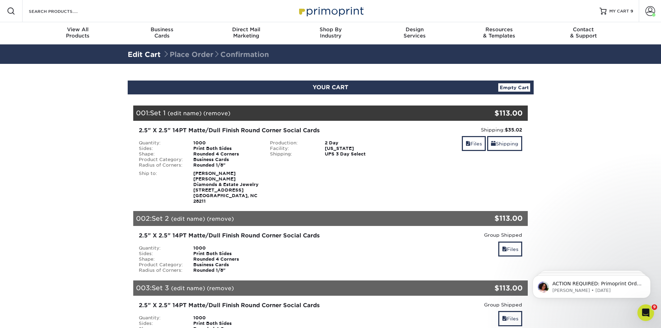
click at [191, 113] on link "(edit name)" at bounding box center [185, 113] width 34 height 7
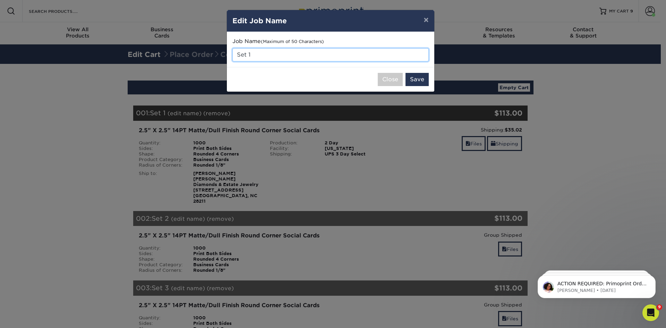
click at [285, 56] on input "Set 1" at bounding box center [331, 54] width 196 height 13
type input "S"
type input "[PERSON_NAME]"
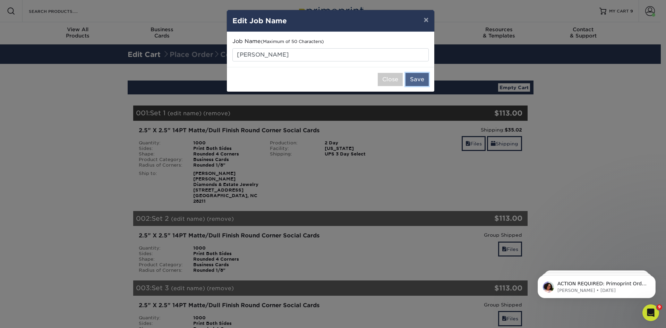
click at [417, 80] on button "Save" at bounding box center [417, 79] width 23 height 13
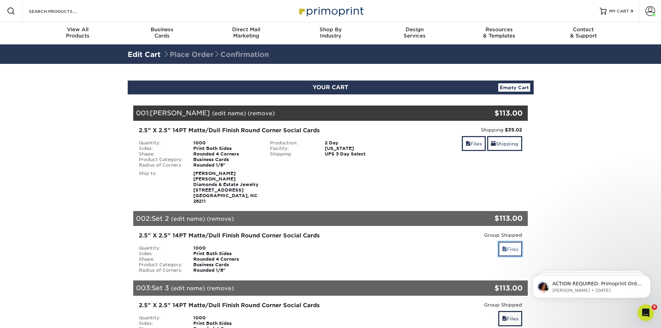
click at [512, 247] on link "Files" at bounding box center [510, 249] width 24 height 15
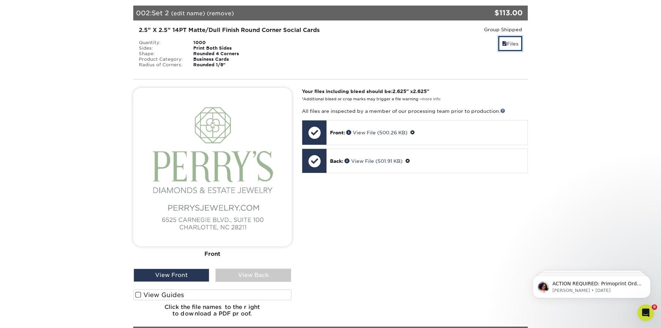
scroll to position [208, 0]
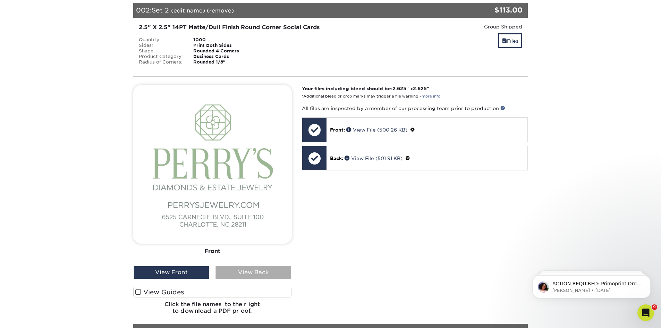
click at [264, 269] on div "View Back" at bounding box center [254, 272] width 76 height 13
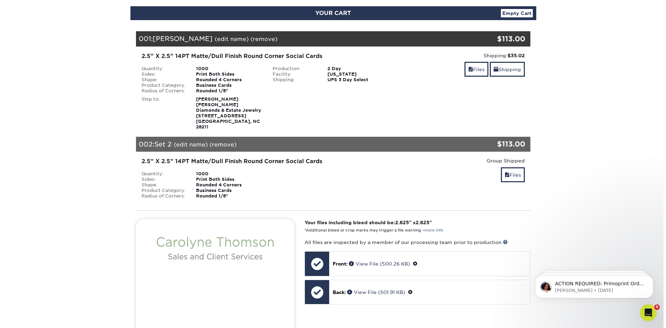
scroll to position [69, 0]
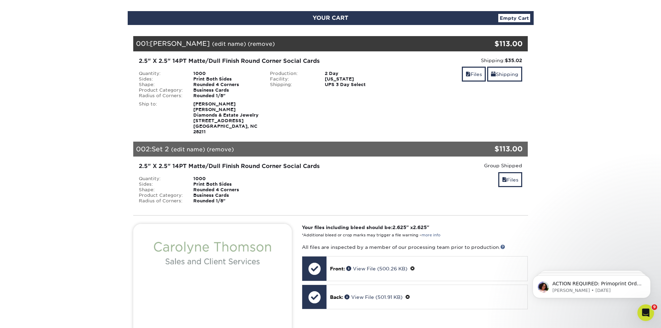
click at [172, 146] on link "(edit name)" at bounding box center [188, 149] width 34 height 7
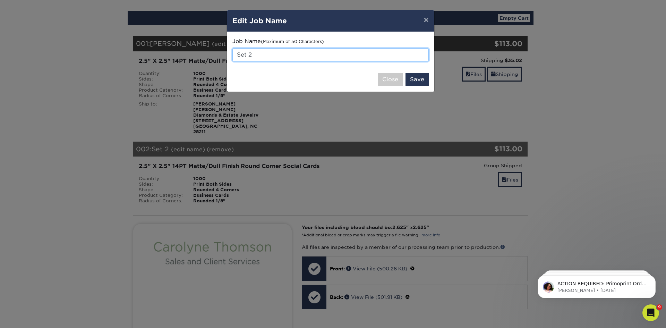
click at [262, 55] on input "Set 2" at bounding box center [331, 54] width 196 height 13
type input "S"
type input "[PERSON_NAME]"
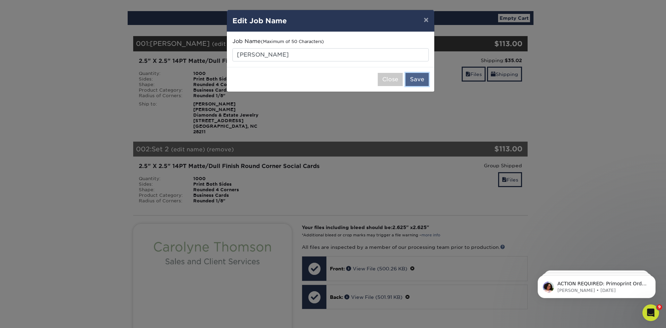
click at [425, 74] on button "Save" at bounding box center [417, 79] width 23 height 13
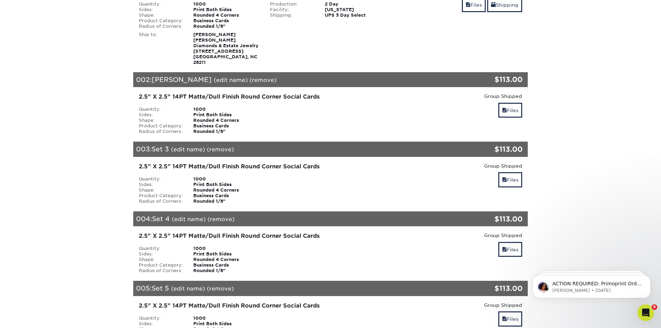
click at [167, 145] on span "Set 3" at bounding box center [160, 149] width 17 height 8
click at [163, 145] on span "Set 3" at bounding box center [160, 149] width 17 height 8
click at [516, 172] on link "Files" at bounding box center [510, 179] width 24 height 15
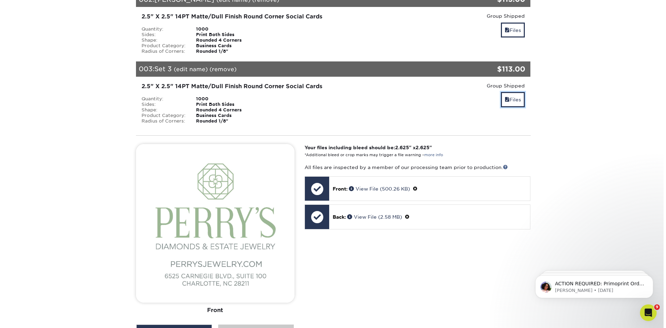
scroll to position [243, 0]
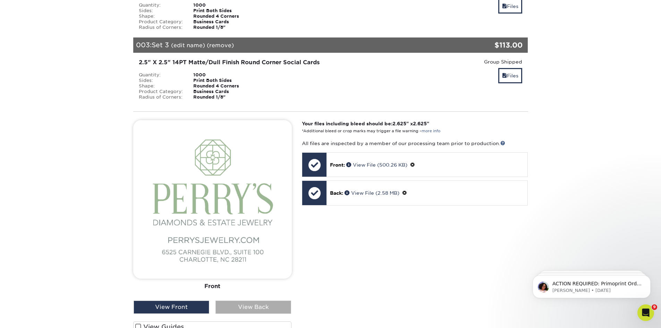
click at [232, 304] on div "View Back" at bounding box center [254, 307] width 76 height 13
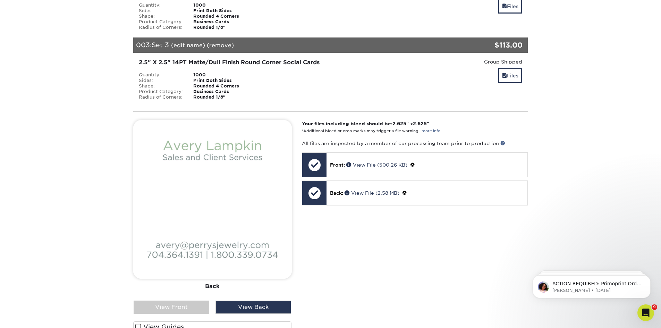
click at [198, 37] on div "003: Set 3 (edit name) (remove) Are you sure you want to remove this product ? …" at bounding box center [297, 44] width 329 height 15
click at [198, 42] on link "(edit name)" at bounding box center [188, 45] width 34 height 7
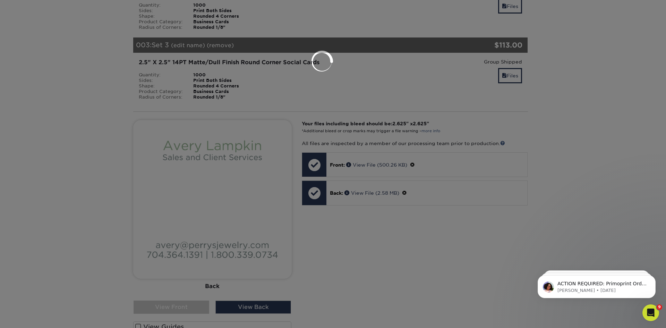
click at [198, 37] on div at bounding box center [333, 164] width 666 height 328
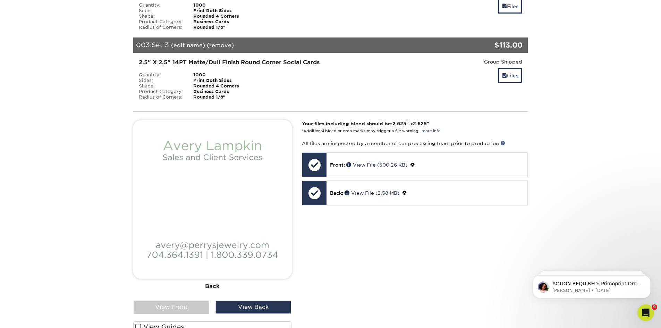
click at [198, 42] on link "(edit name)" at bounding box center [188, 45] width 34 height 7
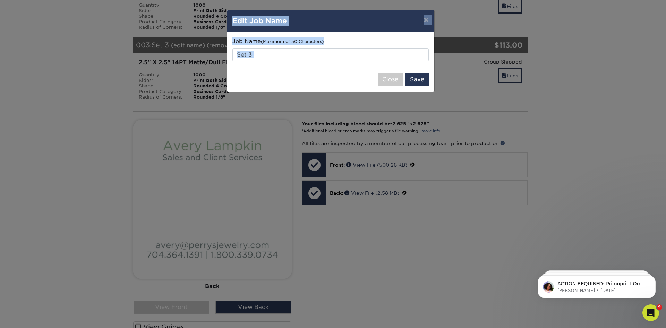
click at [257, 53] on input "Set 3" at bounding box center [331, 54] width 196 height 13
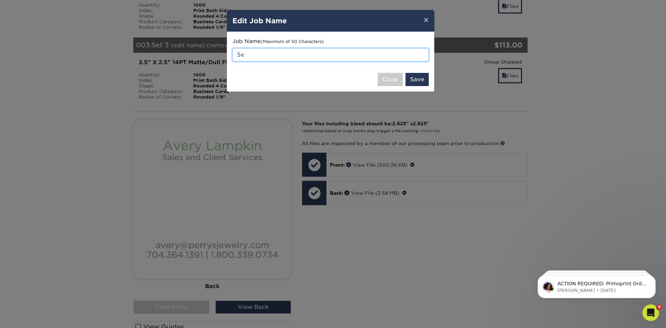
type input "S"
type input "[PERSON_NAME]"
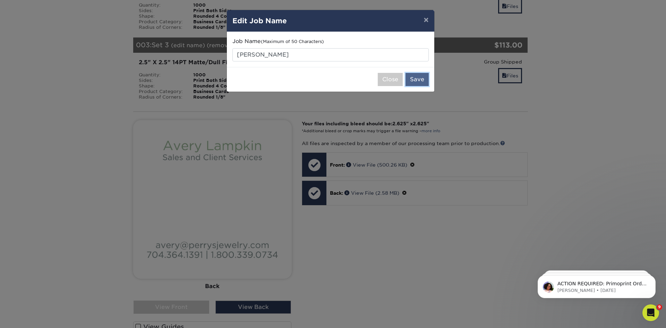
click at [418, 75] on button "Save" at bounding box center [417, 79] width 23 height 13
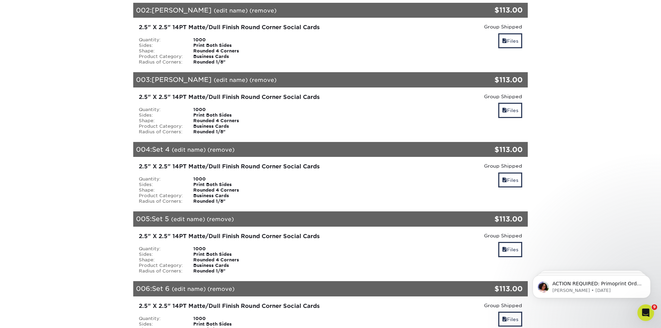
click at [178, 146] on link "(edit name)" at bounding box center [189, 149] width 34 height 7
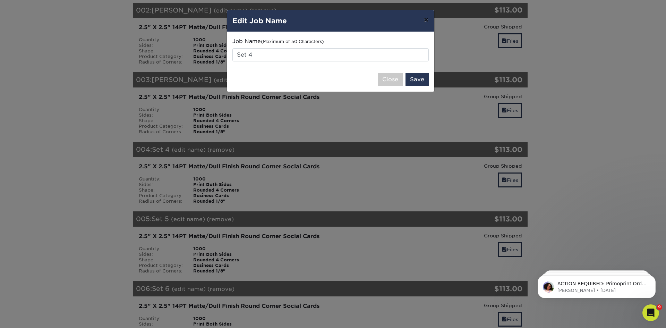
click at [429, 22] on button "×" at bounding box center [426, 19] width 16 height 19
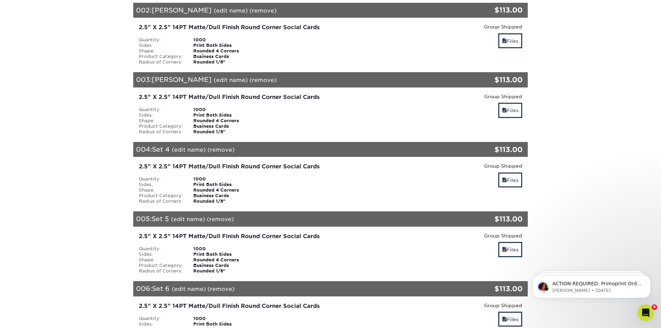
click at [179, 146] on link "(edit name)" at bounding box center [189, 149] width 34 height 7
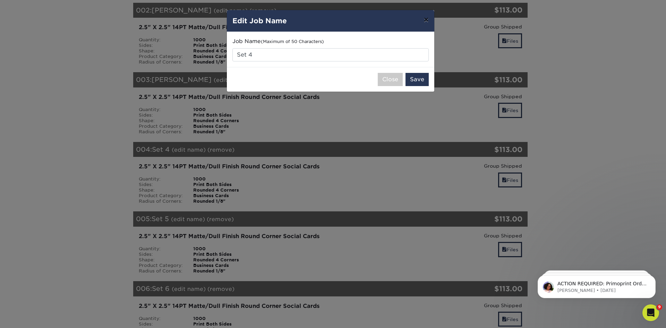
click at [422, 20] on button "×" at bounding box center [426, 19] width 16 height 19
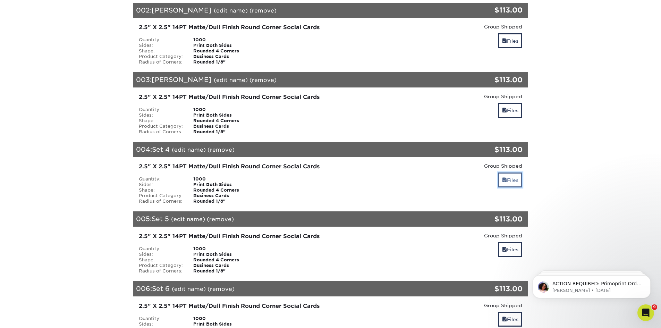
click at [504, 177] on span at bounding box center [504, 180] width 5 height 6
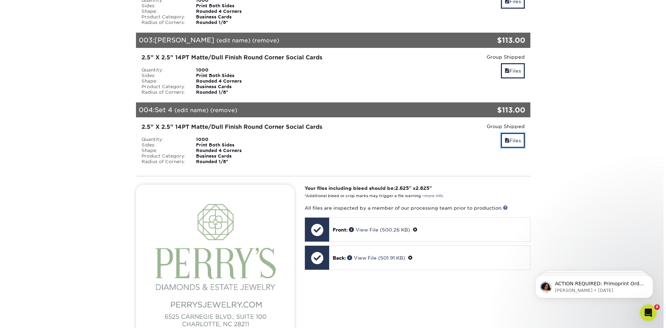
scroll to position [312, 0]
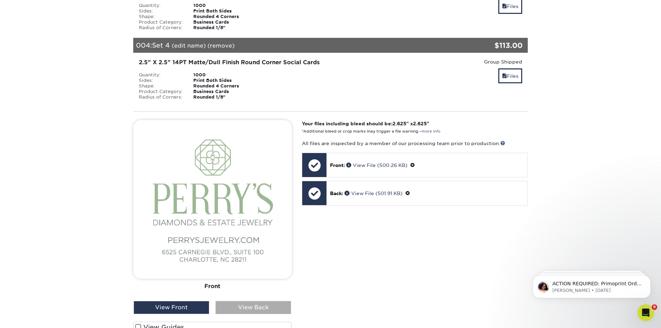
click at [231, 302] on div "View Back" at bounding box center [254, 307] width 76 height 13
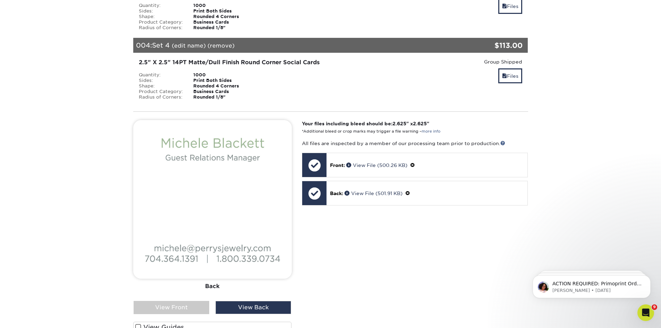
click at [185, 42] on link "(edit name)" at bounding box center [189, 45] width 34 height 7
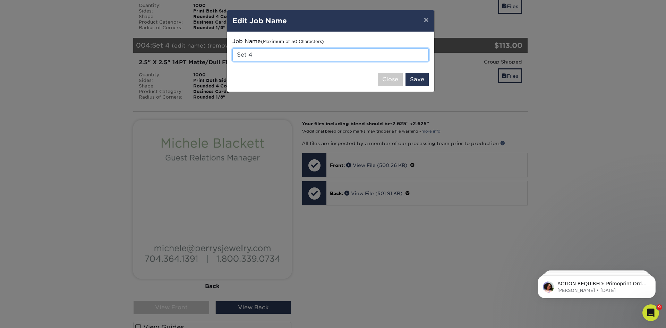
click at [260, 54] on input "Set 4" at bounding box center [331, 54] width 196 height 13
type input "S"
type input "[PERSON_NAME]"
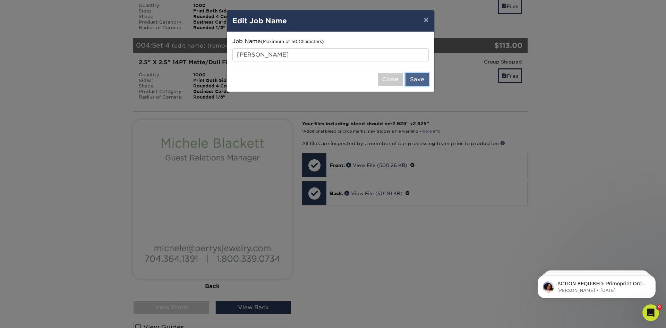
click at [419, 74] on button "Save" at bounding box center [417, 79] width 23 height 13
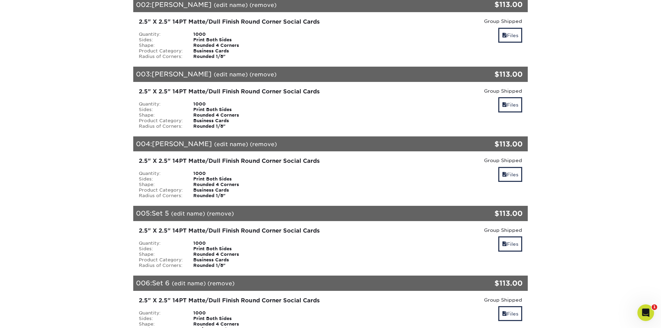
scroll to position [278, 0]
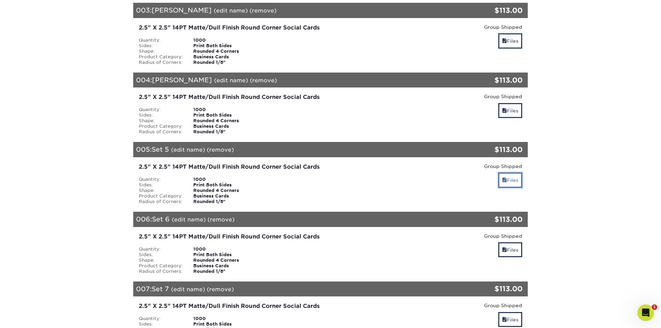
click at [511, 172] on link "Files" at bounding box center [510, 179] width 24 height 15
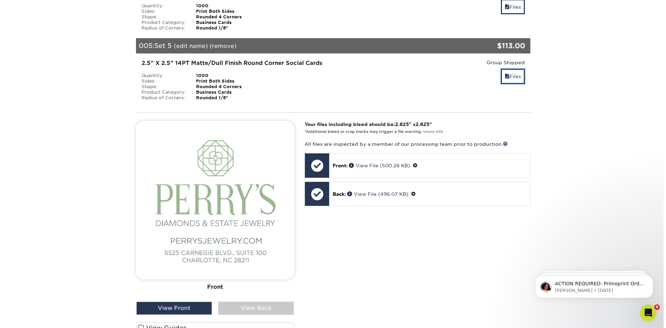
scroll to position [382, 0]
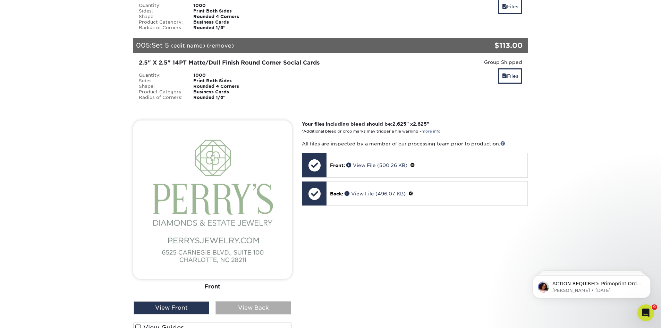
click at [254, 301] on div "View Back" at bounding box center [254, 307] width 76 height 13
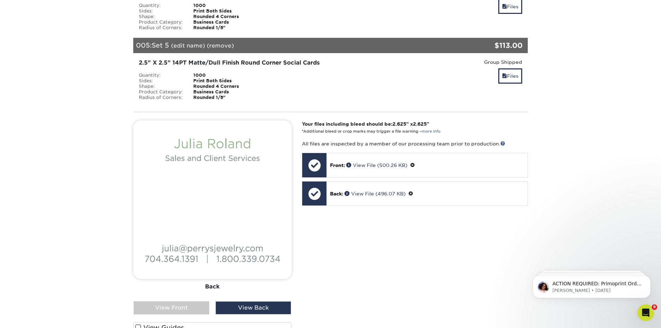
click at [199, 42] on link "(edit name)" at bounding box center [188, 45] width 34 height 7
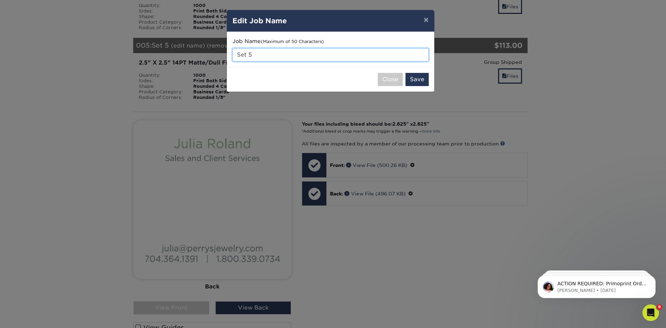
click at [264, 52] on input "Set 5" at bounding box center [331, 54] width 196 height 13
type input "S"
type input "[PERSON_NAME]"
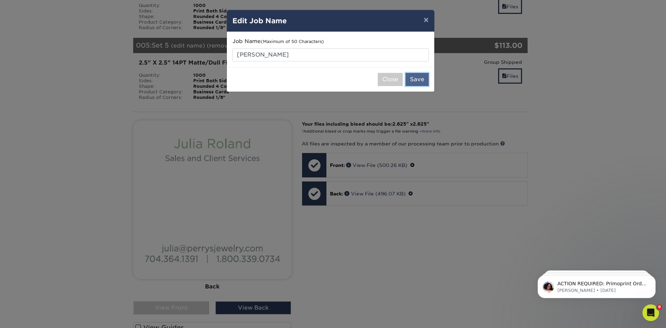
click at [407, 79] on button "Save" at bounding box center [417, 79] width 23 height 13
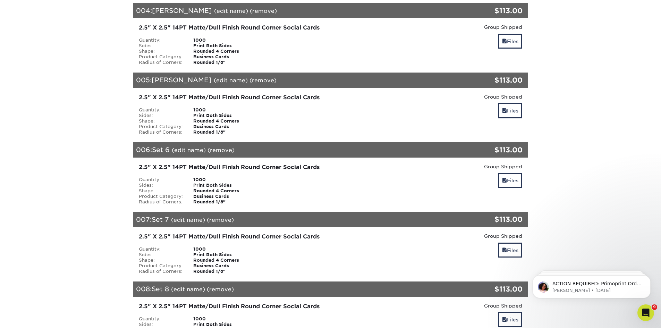
click at [177, 147] on link "(edit name)" at bounding box center [189, 150] width 34 height 7
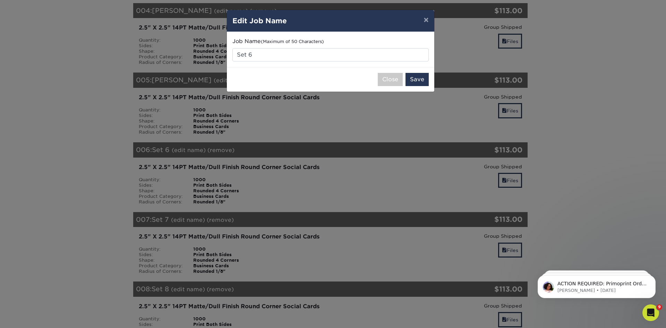
click at [189, 156] on div "× Edit Job Name Job Name (Maximum of 50 Characters) Set 6 Close Save" at bounding box center [333, 164] width 666 height 328
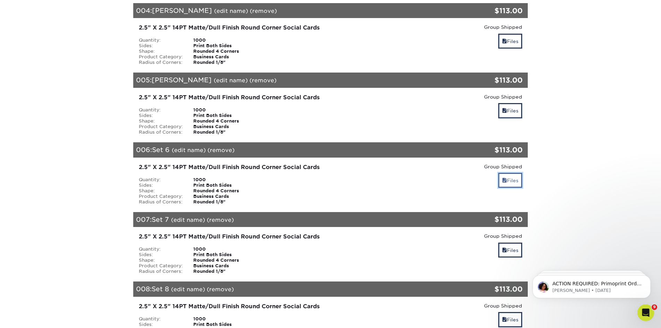
click at [512, 173] on link "Files" at bounding box center [510, 180] width 24 height 15
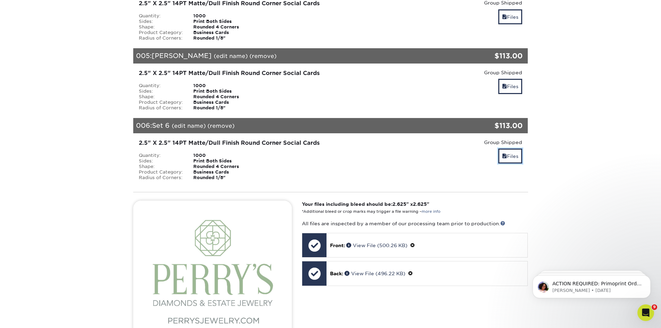
scroll to position [416, 0]
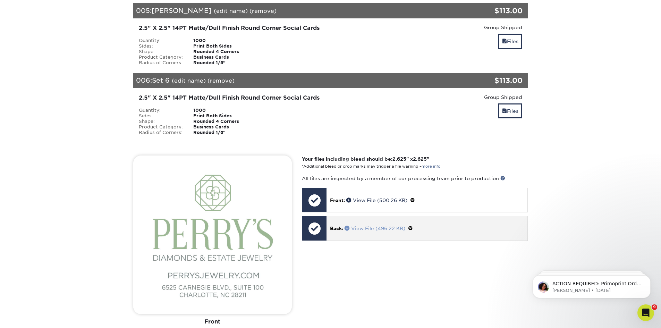
click at [350, 226] on span at bounding box center [348, 228] width 7 height 5
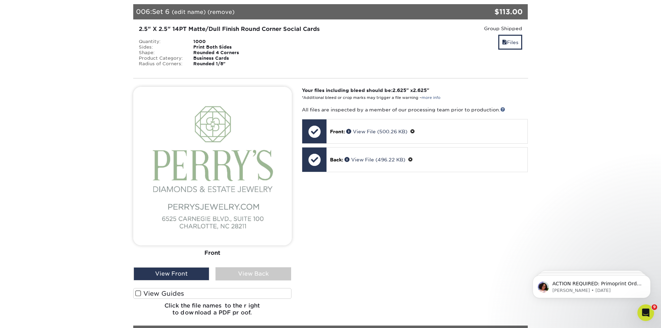
scroll to position [486, 0]
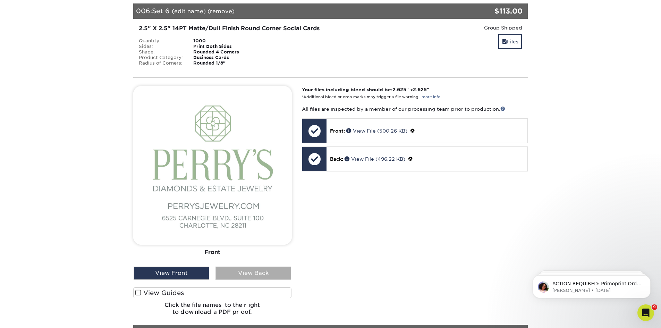
click at [236, 267] on div "View Back" at bounding box center [254, 273] width 76 height 13
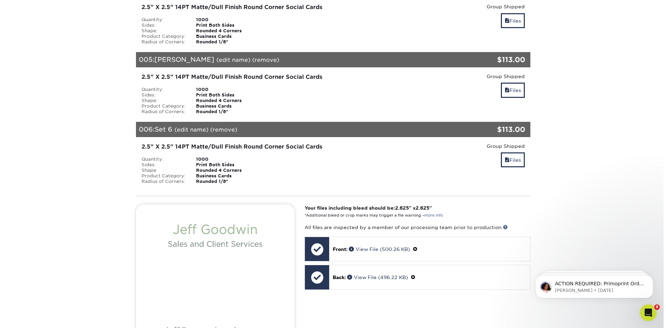
scroll to position [347, 0]
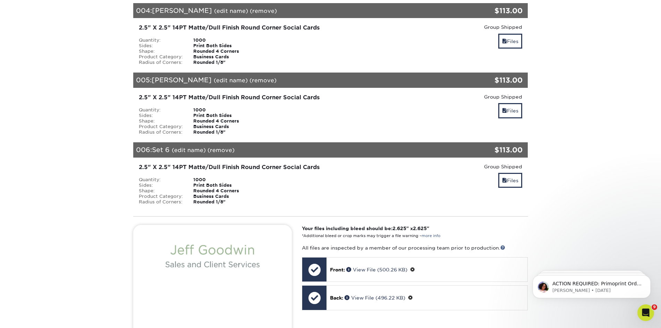
click at [180, 147] on link "(edit name)" at bounding box center [189, 150] width 34 height 7
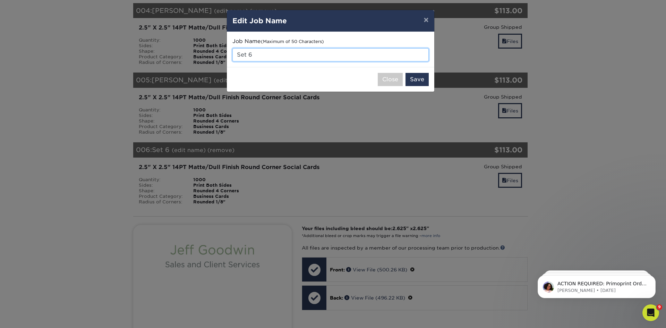
click at [260, 54] on input "Set 6" at bounding box center [331, 54] width 196 height 13
type input "S"
type input "[PERSON_NAME]"
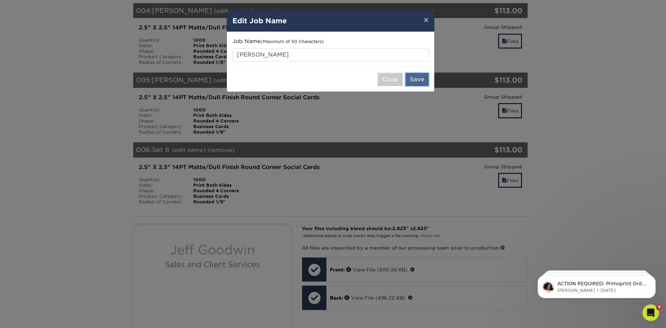
click at [423, 82] on button "Save" at bounding box center [417, 79] width 23 height 13
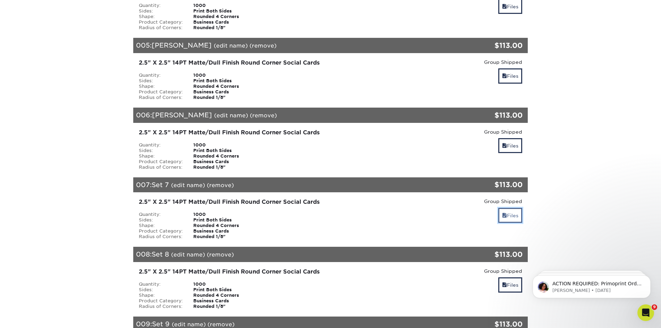
click at [508, 208] on link "Files" at bounding box center [510, 215] width 24 height 15
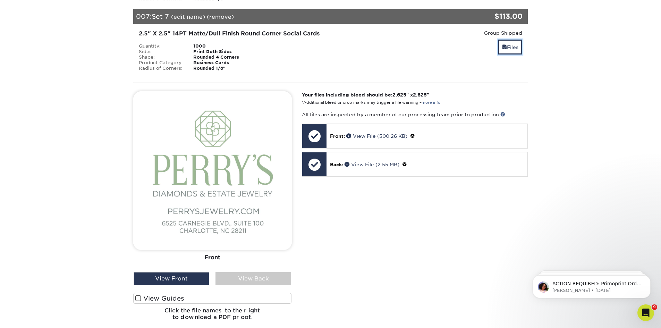
scroll to position [555, 0]
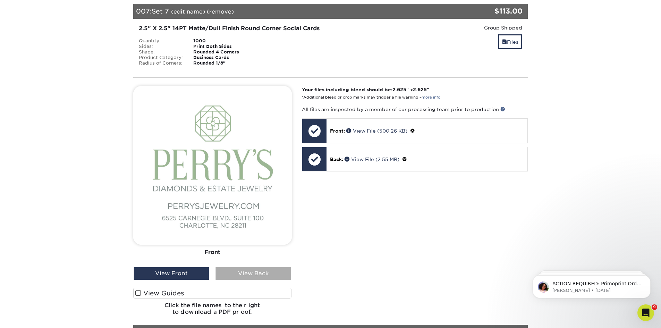
click at [245, 268] on div "View Back" at bounding box center [254, 273] width 76 height 13
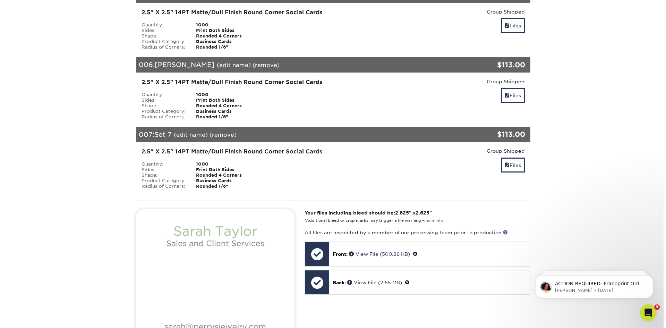
scroll to position [416, 0]
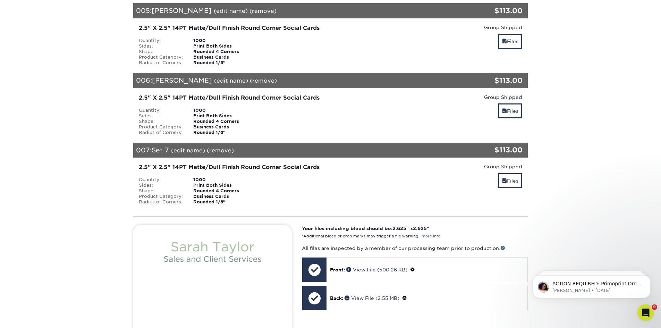
click at [193, 147] on link "(edit name)" at bounding box center [188, 150] width 34 height 7
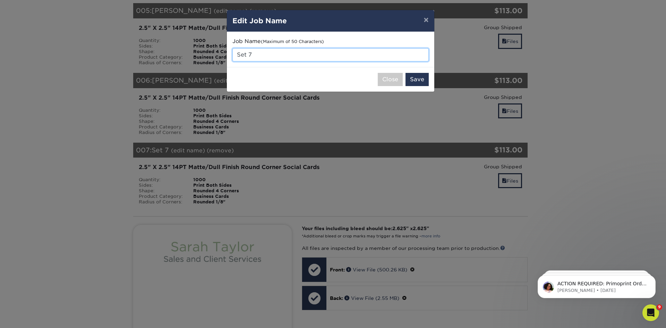
drag, startPoint x: 264, startPoint y: 50, endPoint x: 263, endPoint y: 56, distance: 5.7
click at [264, 52] on input "Set 7" at bounding box center [331, 54] width 196 height 13
type input "S"
type input "Sarah"
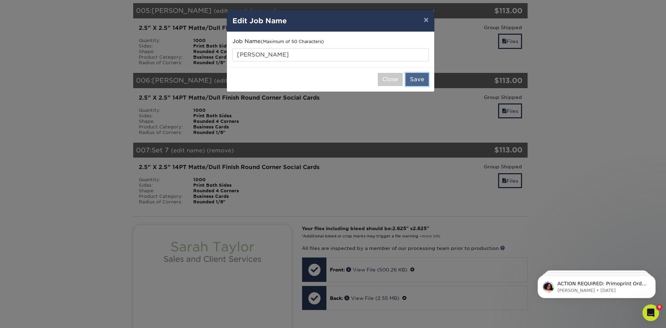
click at [426, 75] on button "Save" at bounding box center [417, 79] width 23 height 13
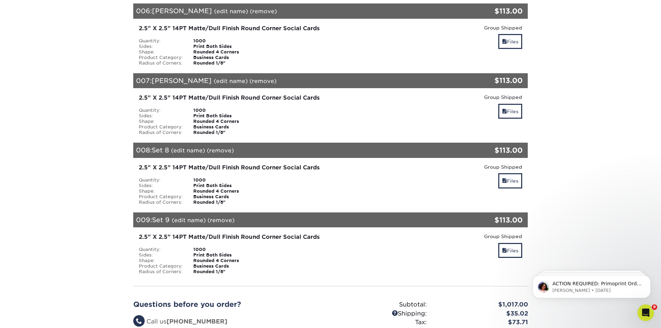
click at [186, 147] on link "(edit name)" at bounding box center [188, 150] width 34 height 7
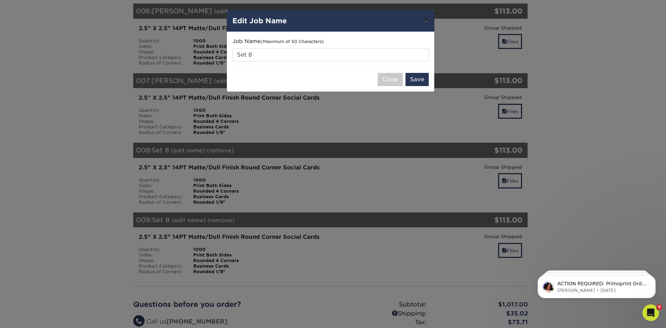
click at [428, 18] on button "×" at bounding box center [426, 19] width 16 height 19
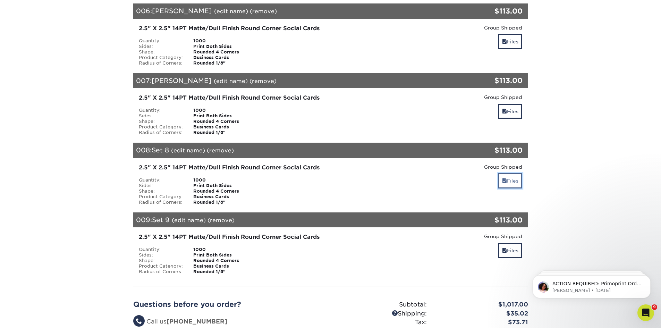
click at [510, 179] on link "Files" at bounding box center [510, 180] width 24 height 15
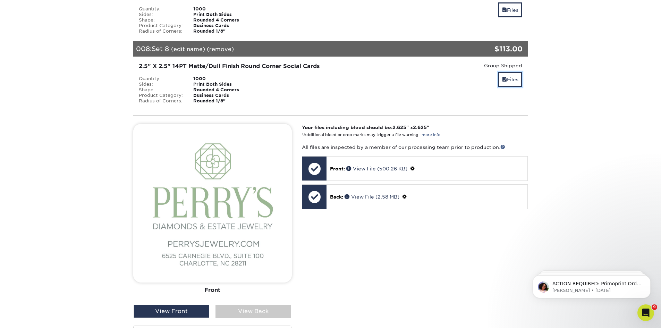
scroll to position [590, 0]
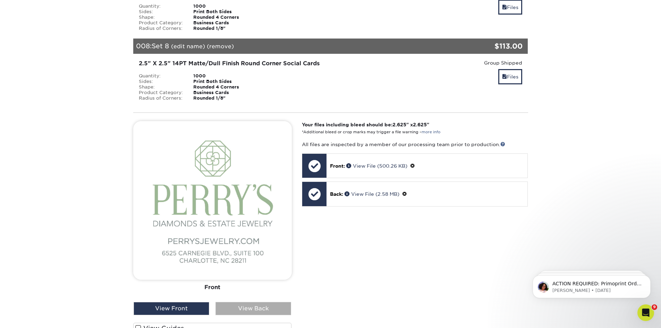
click at [238, 302] on div "View Back" at bounding box center [254, 308] width 76 height 13
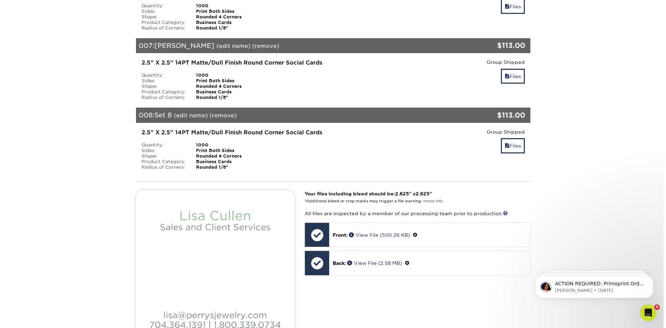
scroll to position [521, 0]
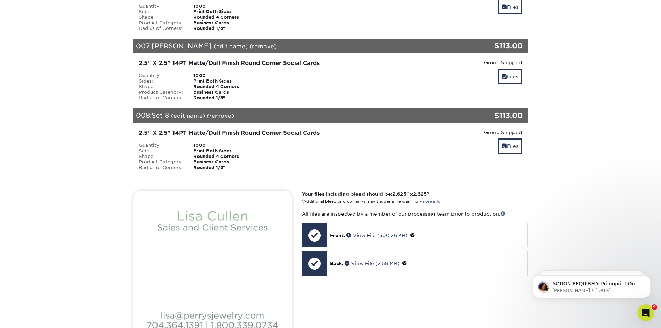
click at [181, 112] on link "(edit name)" at bounding box center [188, 115] width 34 height 7
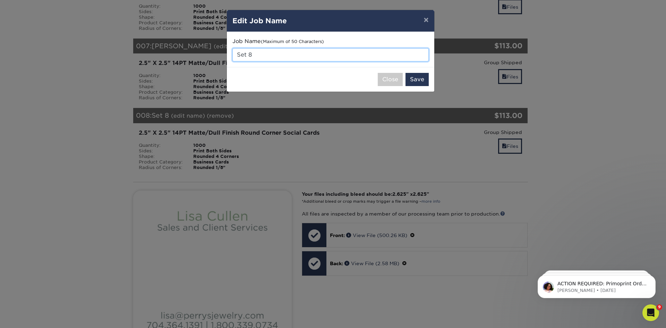
click at [260, 51] on input "Set 8" at bounding box center [331, 54] width 196 height 13
type input "S"
type input "[PERSON_NAME]"
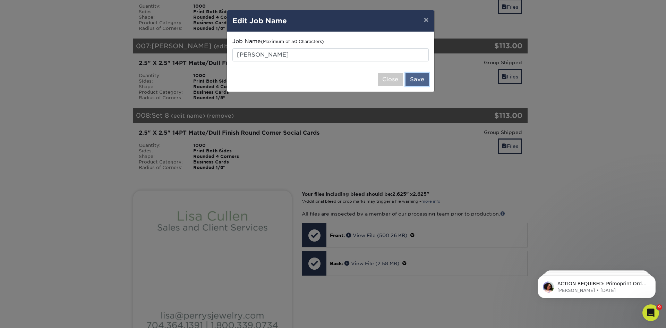
click at [416, 76] on button "Save" at bounding box center [417, 79] width 23 height 13
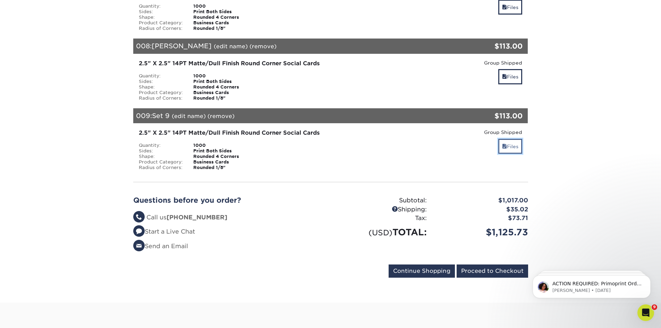
click at [515, 139] on link "Files" at bounding box center [510, 146] width 24 height 15
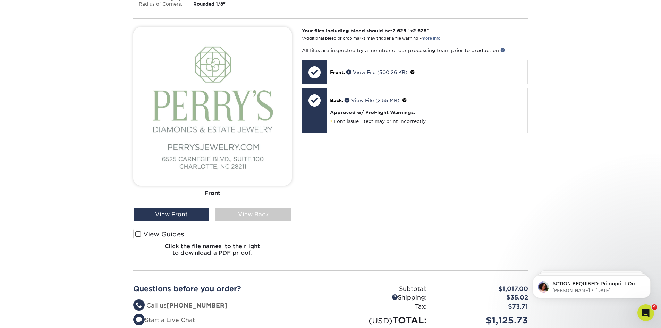
scroll to position [763, 0]
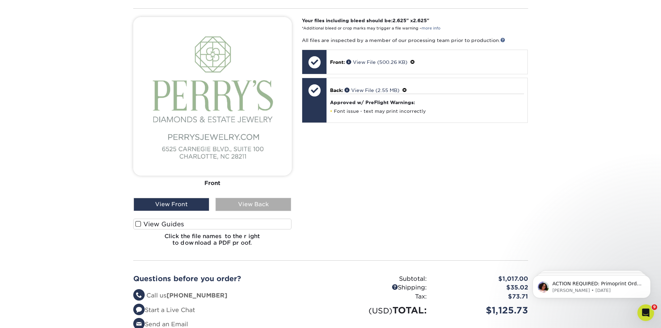
click at [256, 198] on div "View Back" at bounding box center [254, 204] width 76 height 13
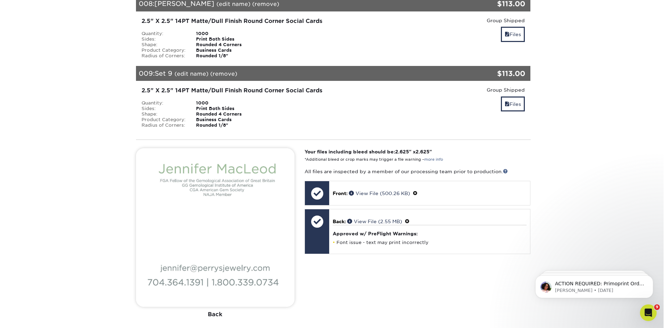
scroll to position [590, 0]
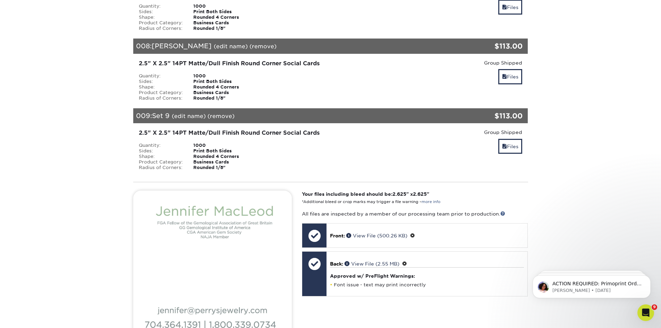
click at [198, 113] on link "(edit name)" at bounding box center [189, 116] width 34 height 7
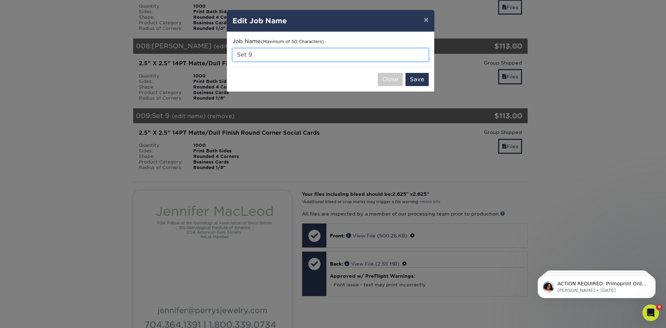
click at [257, 57] on input "Set 9" at bounding box center [331, 54] width 196 height 13
type input "S"
type input "[PERSON_NAME]"
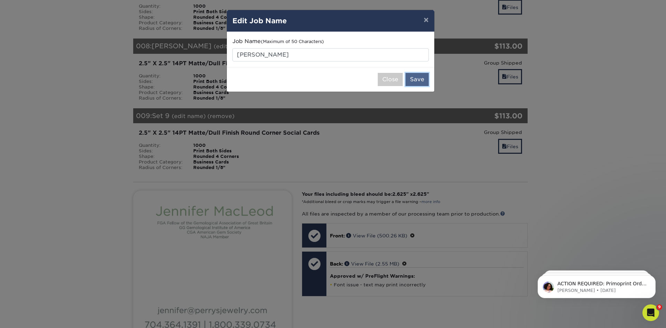
click at [422, 80] on button "Save" at bounding box center [417, 79] width 23 height 13
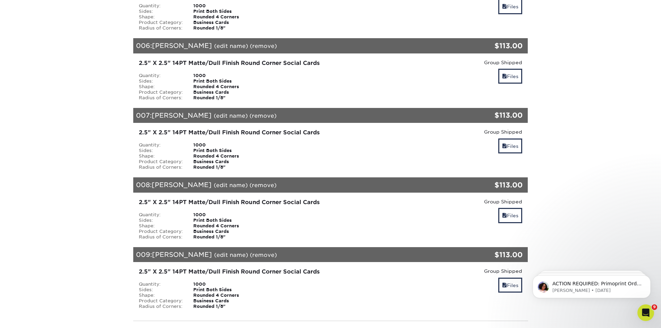
scroll to position [450, 0]
